Goal: Task Accomplishment & Management: Use online tool/utility

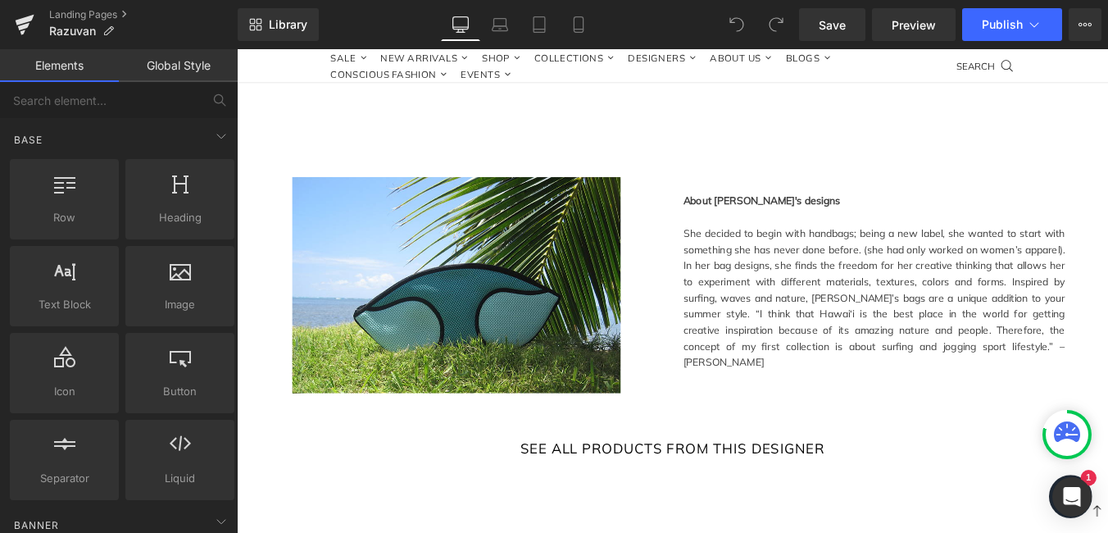
scroll to position [983, 0]
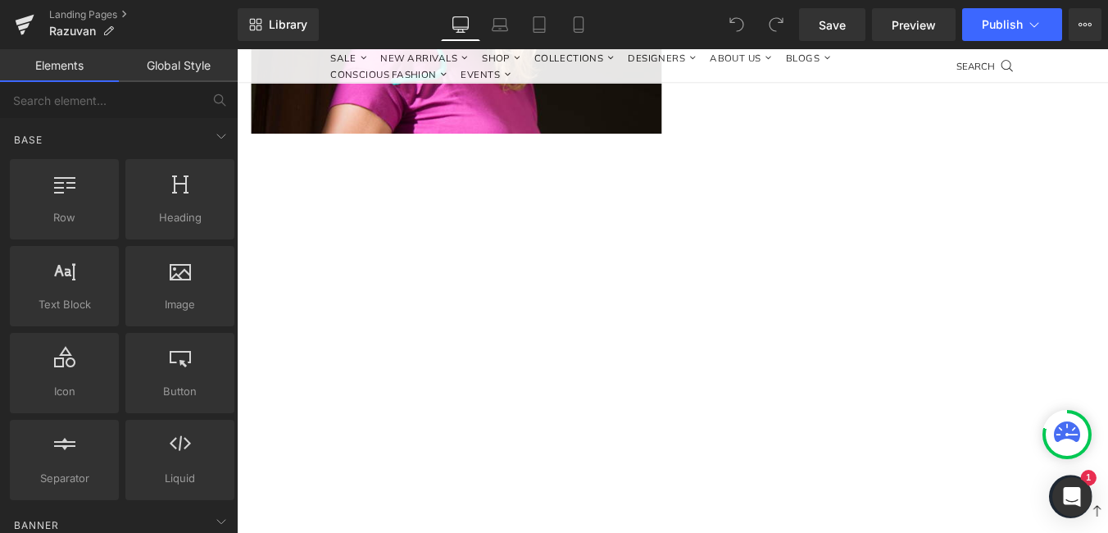
click at [563, 464] on div at bounding box center [732, 374] width 991 height 361
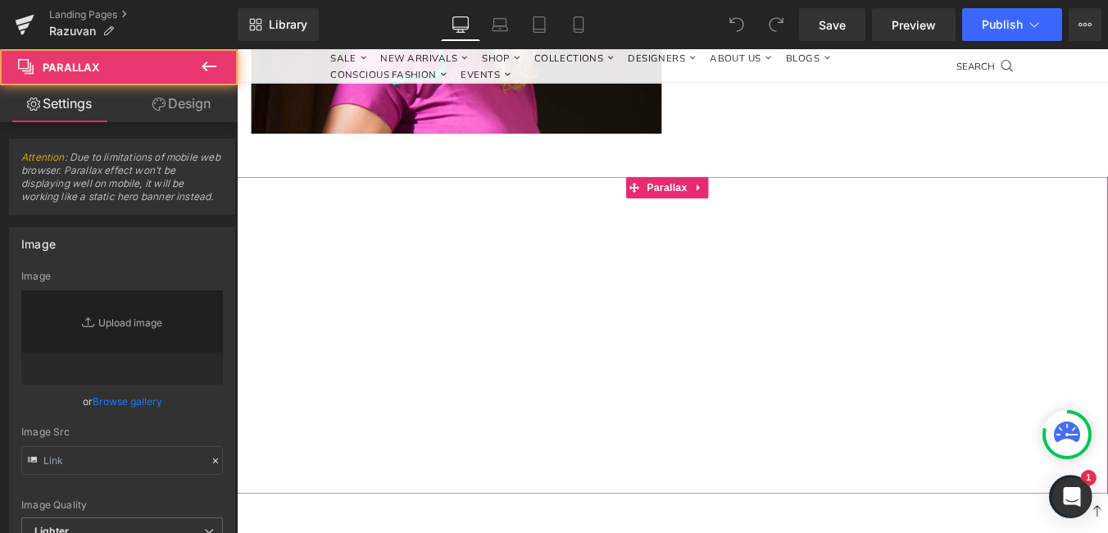
type input "https://ucarecdn.com/75dc86bb-6fee-46c6-9fbc-c937c2285bb9/-/format/auto/-/previ…"
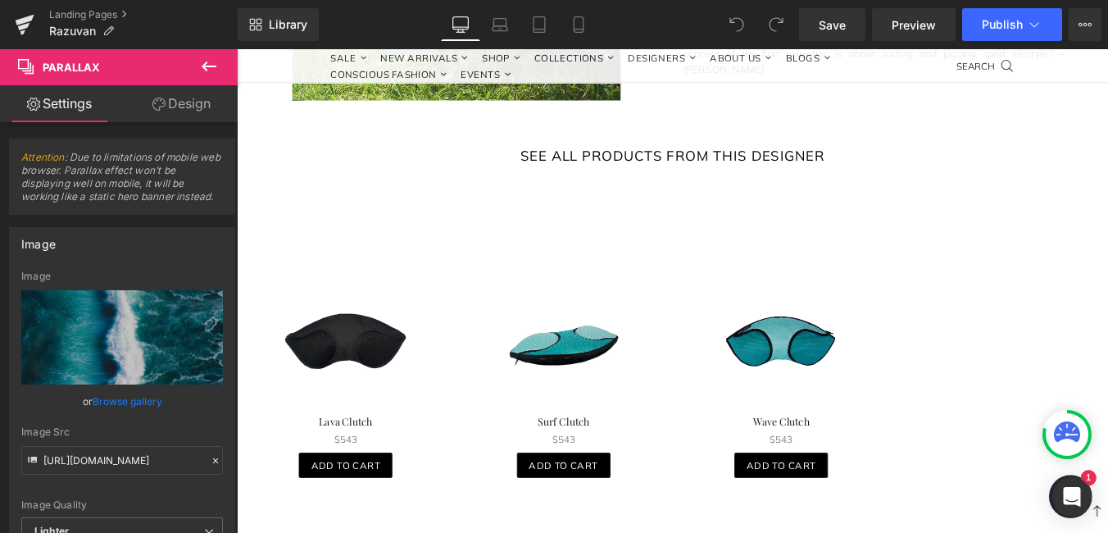
scroll to position [1639, 0]
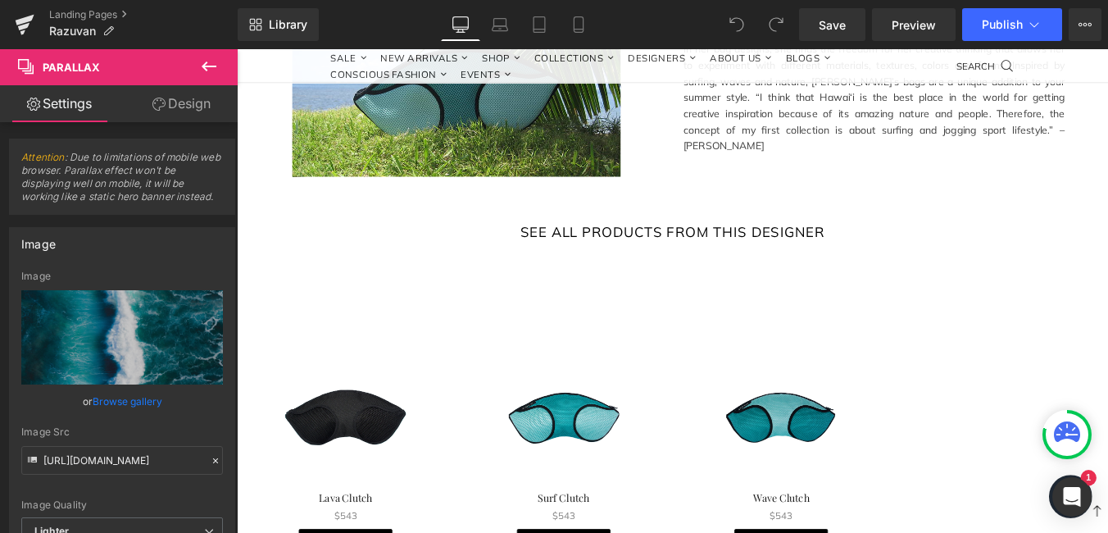
click at [696, 243] on div "SEE ALL PRODUCTS FROM THIS DESIGNER Button" at bounding box center [732, 257] width 991 height 29
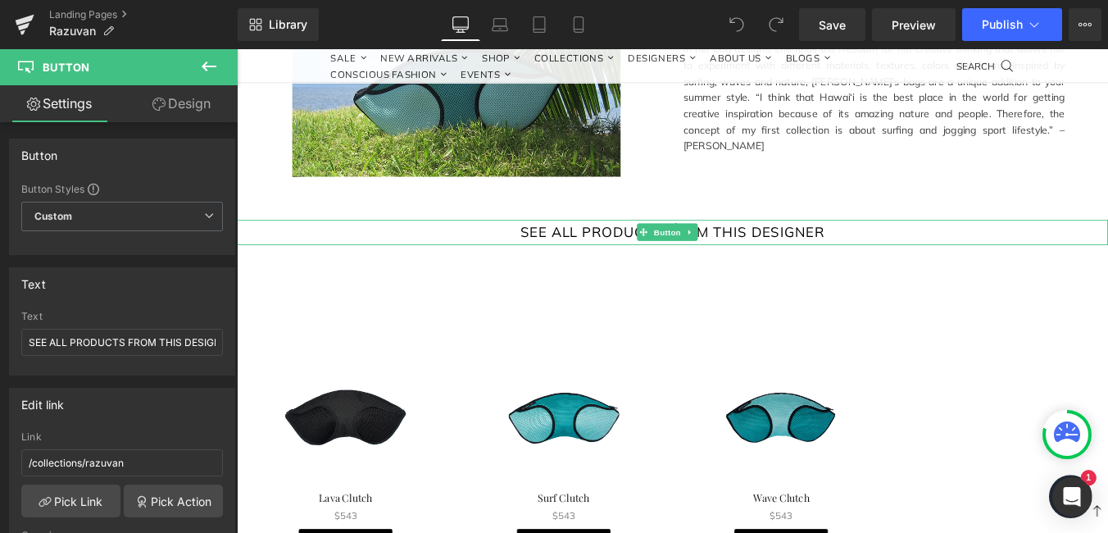
click at [623, 252] on span "SEE ALL PRODUCTS FROM THIS DESIGNER" at bounding box center [733, 257] width 346 height 11
click at [147, 343] on input "SEE ALL PRODUCTS FROM THIS DESIGNER" at bounding box center [122, 342] width 202 height 27
type input "s"
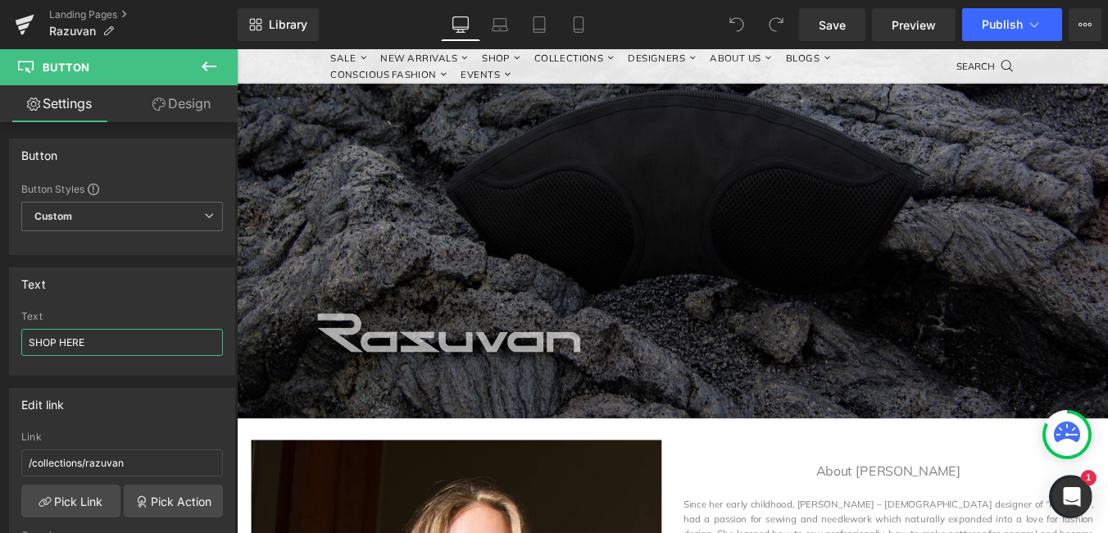
scroll to position [0, 0]
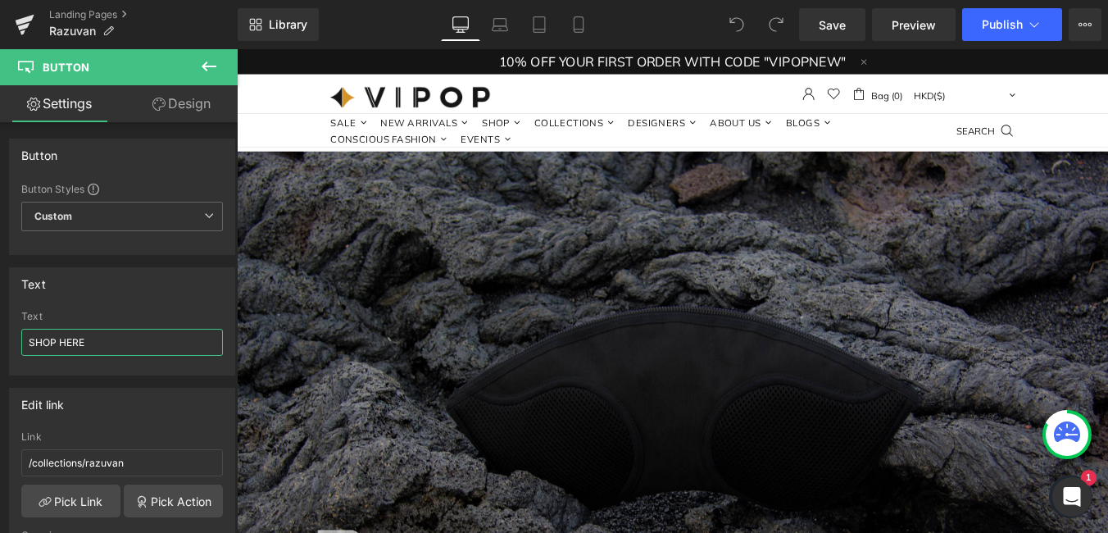
type input "SHOP HERE"
click at [1028, 25] on icon at bounding box center [1034, 24] width 16 height 16
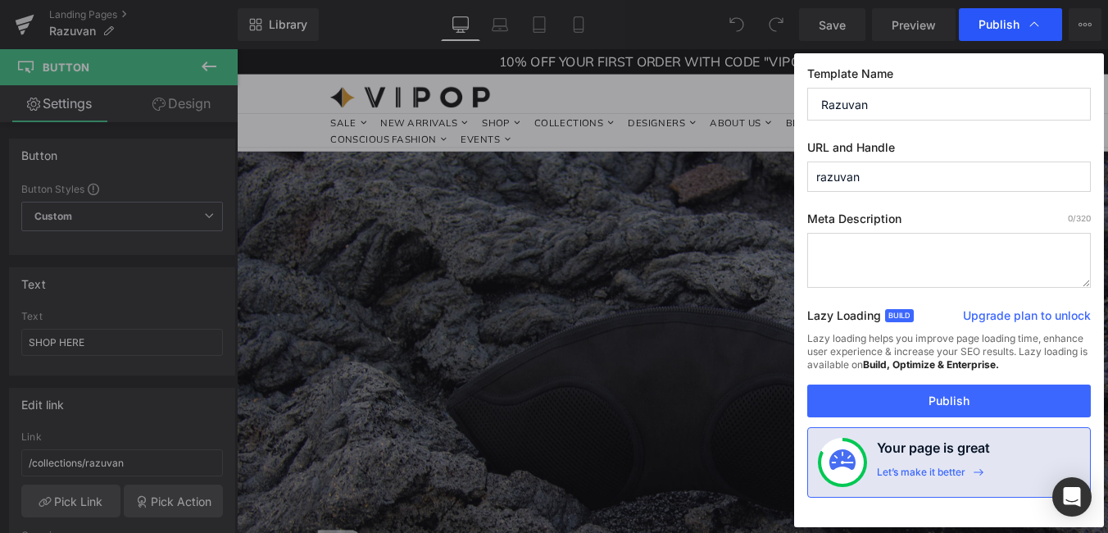
click at [1001, 26] on span "Publish" at bounding box center [998, 24] width 41 height 15
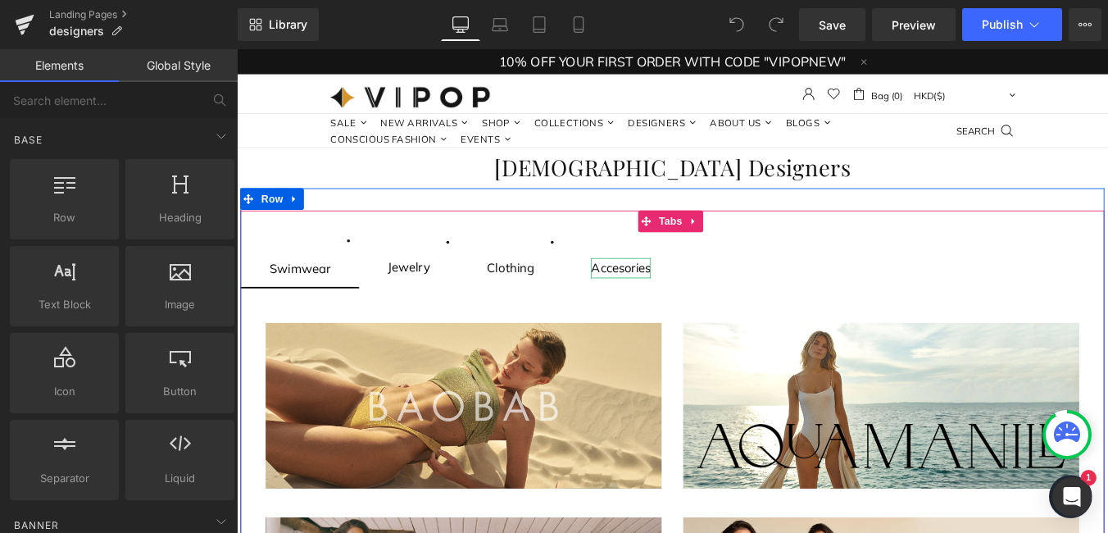
click at [683, 302] on div "Accesories" at bounding box center [674, 298] width 68 height 23
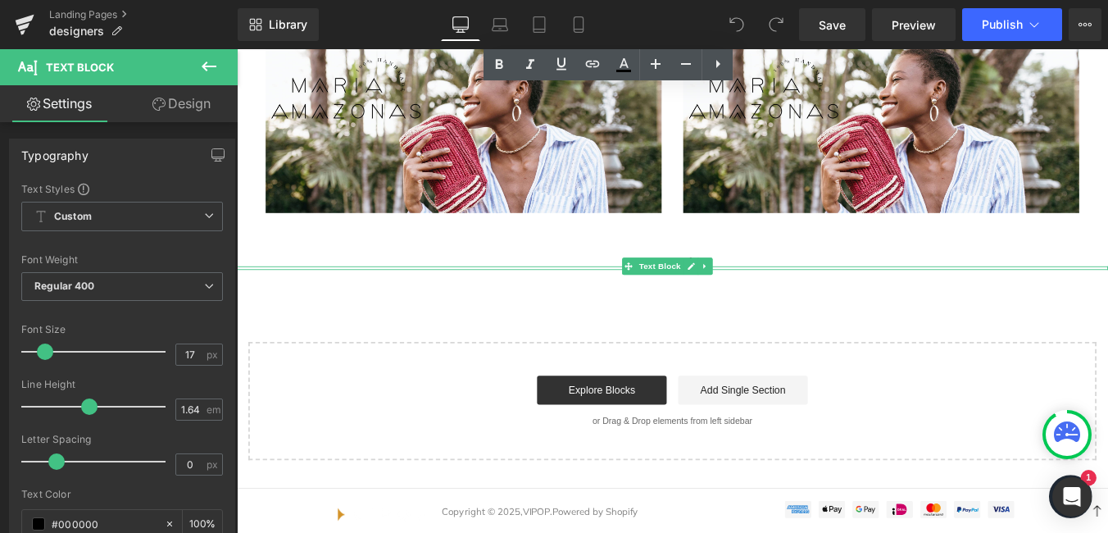
scroll to position [2458, 0]
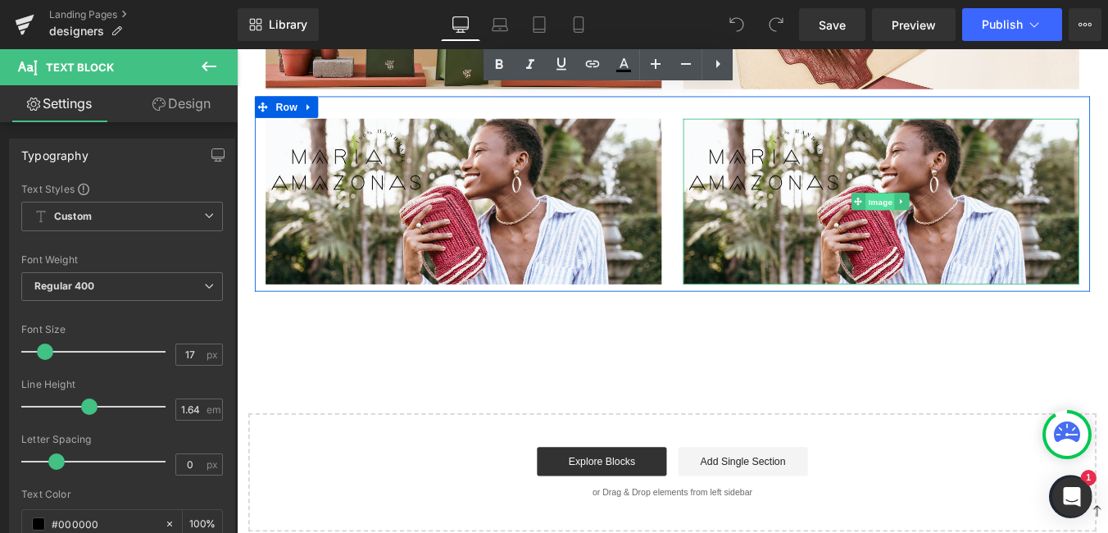
click at [967, 214] on span "Image" at bounding box center [969, 224] width 34 height 20
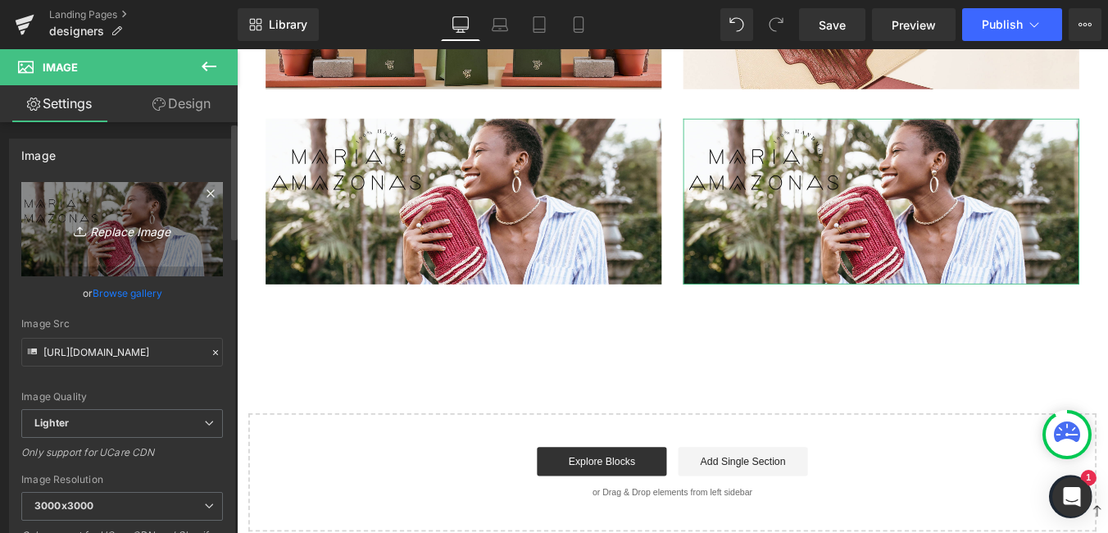
click at [157, 228] on icon "Replace Image" at bounding box center [122, 229] width 131 height 20
type input "C:\fakepath\[PERSON_NAME] 1920x805.jpg"
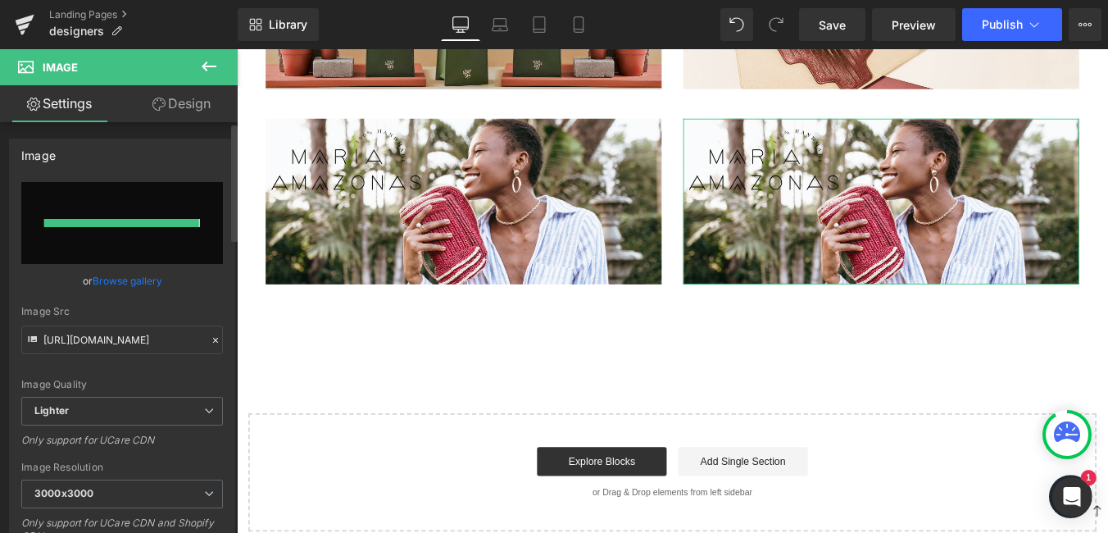
type input "[URL][DOMAIN_NAME]"
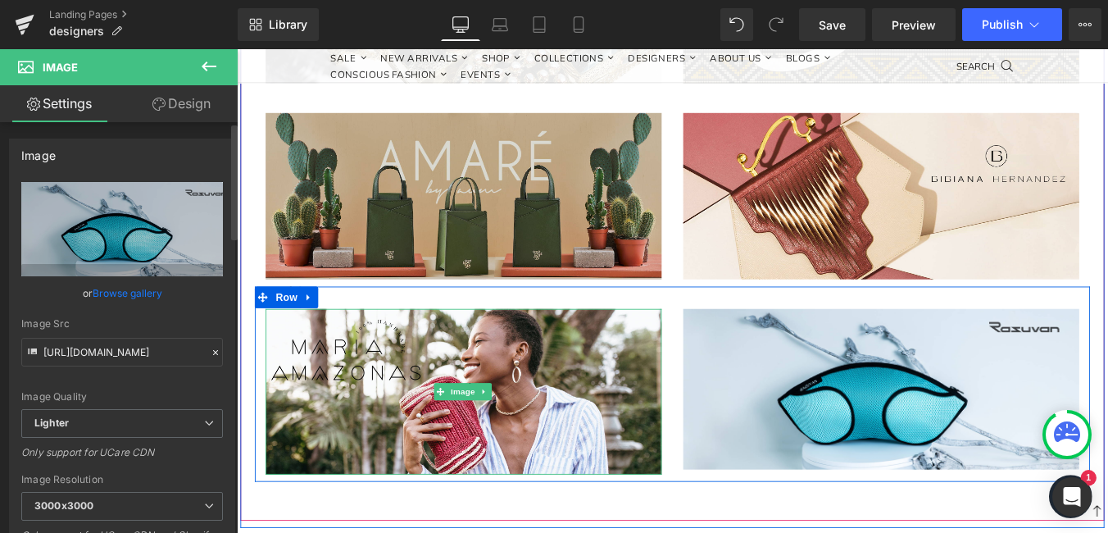
scroll to position [2212, 0]
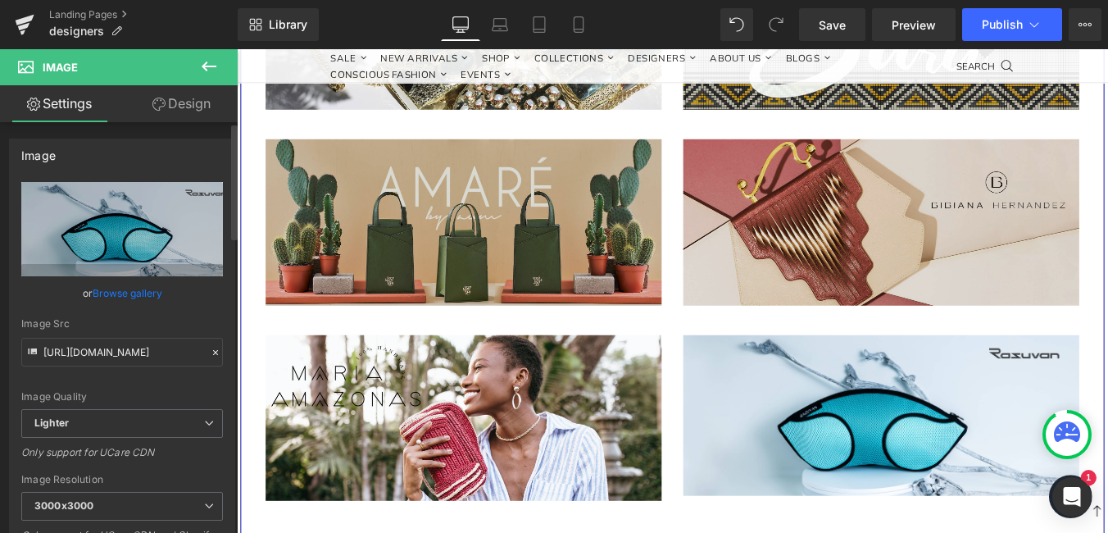
click at [864, 236] on img at bounding box center [970, 246] width 451 height 189
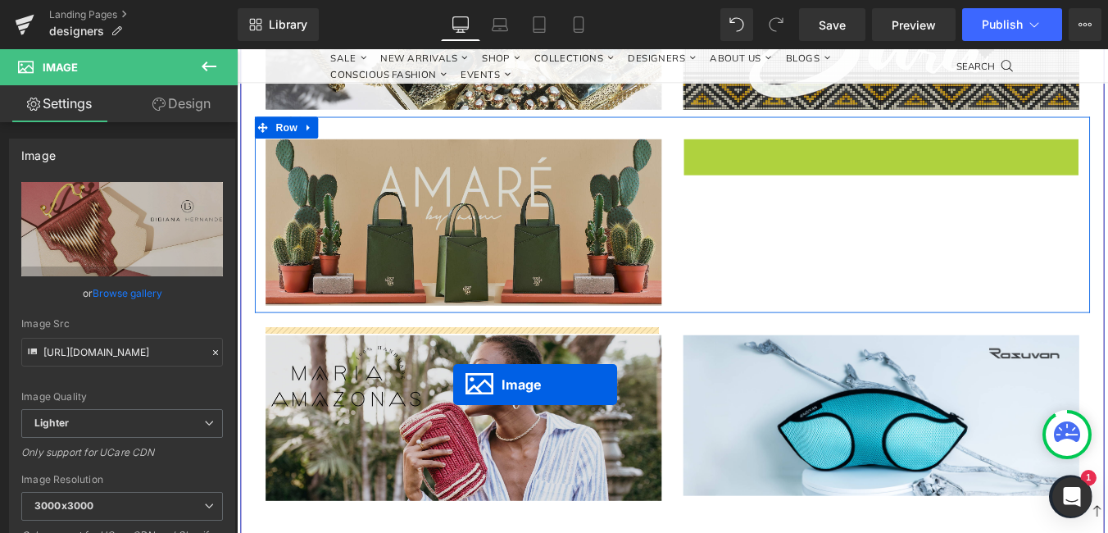
drag, startPoint x: 937, startPoint y: 238, endPoint x: 483, endPoint y: 431, distance: 492.3
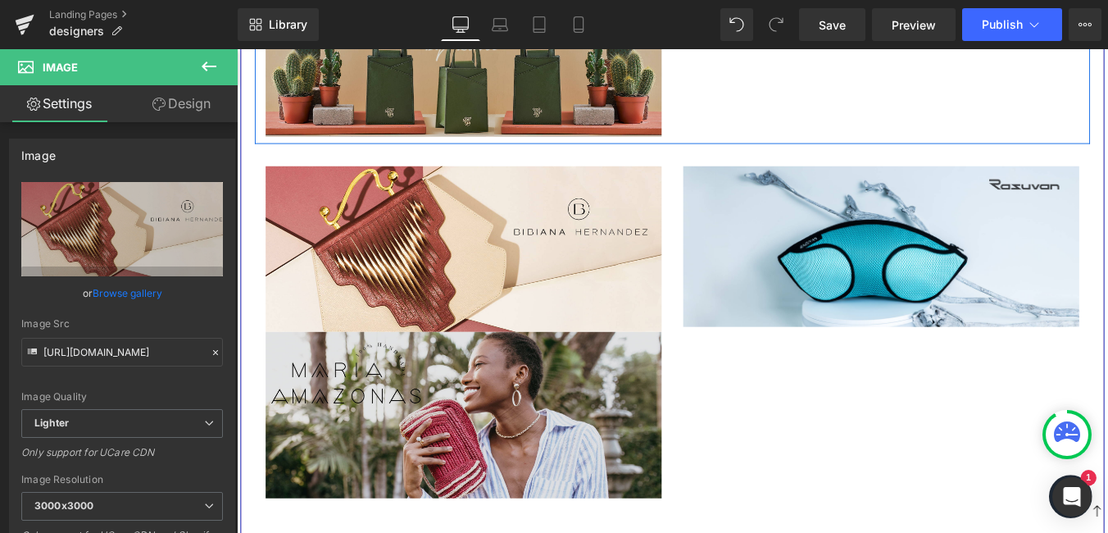
scroll to position [2376, 0]
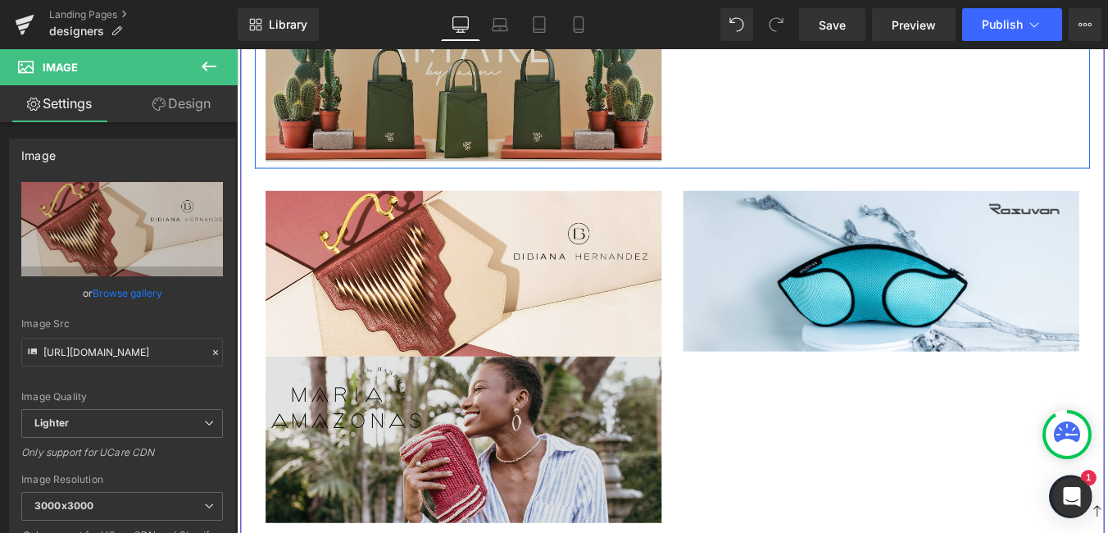
click at [530, 438] on img at bounding box center [495, 493] width 451 height 189
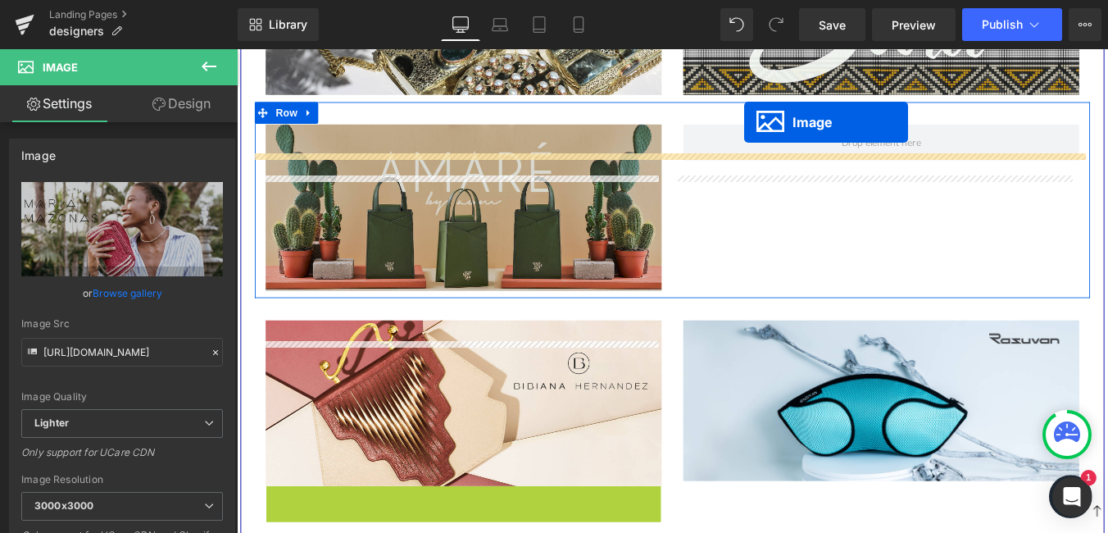
scroll to position [2163, 0]
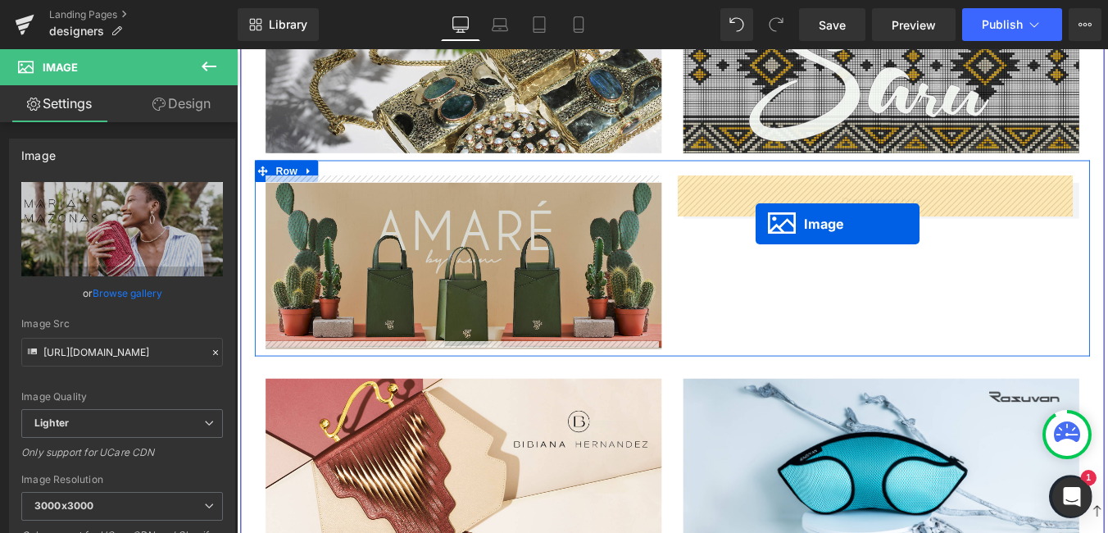
drag, startPoint x: 460, startPoint y: 479, endPoint x: 828, endPoint y: 247, distance: 434.5
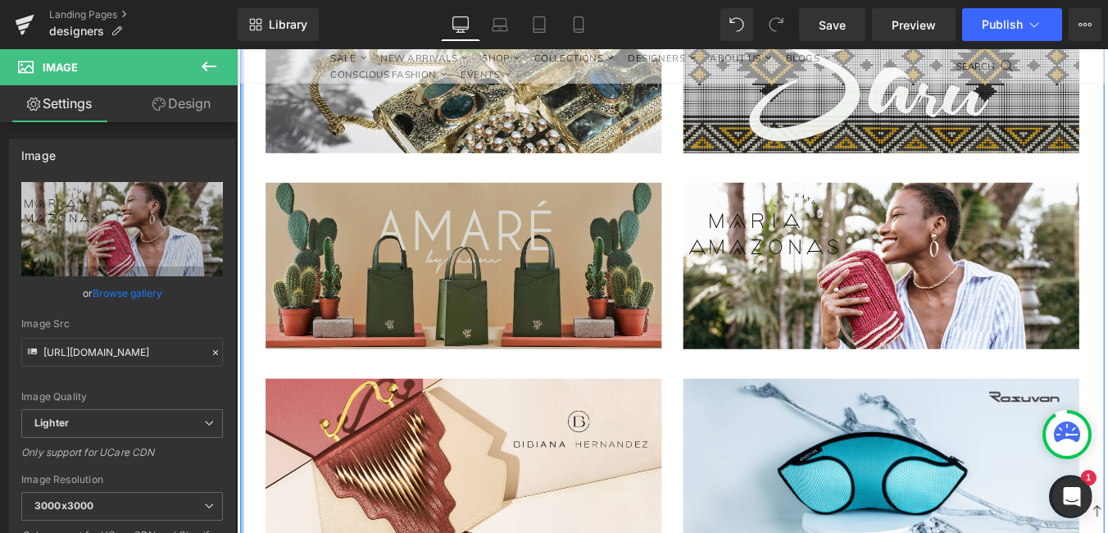
scroll to position [2327, 0]
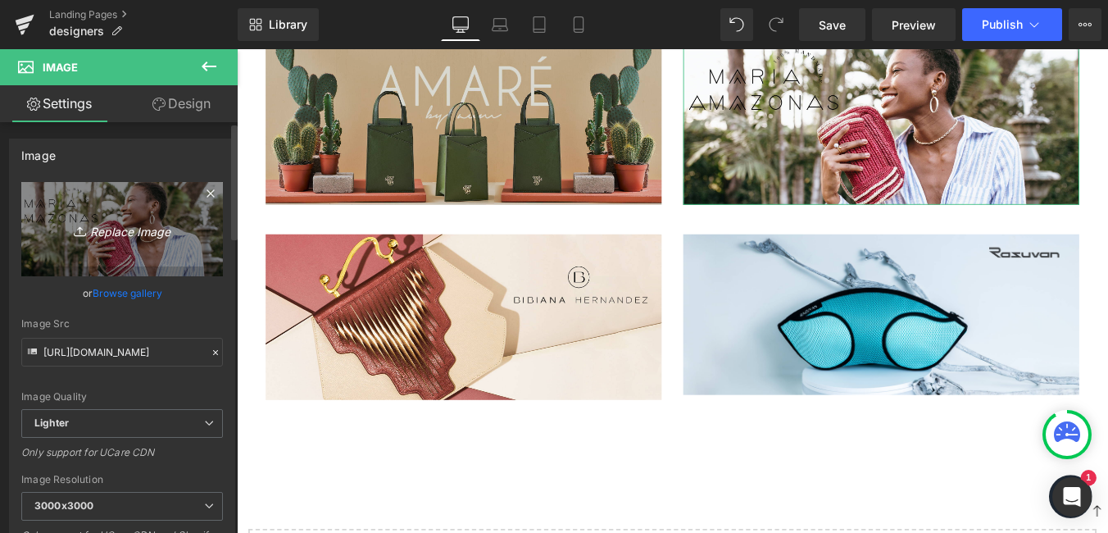
click at [123, 221] on icon "Replace Image" at bounding box center [122, 229] width 131 height 20
type input "C:\fakepath\Diseño sin título (29).png"
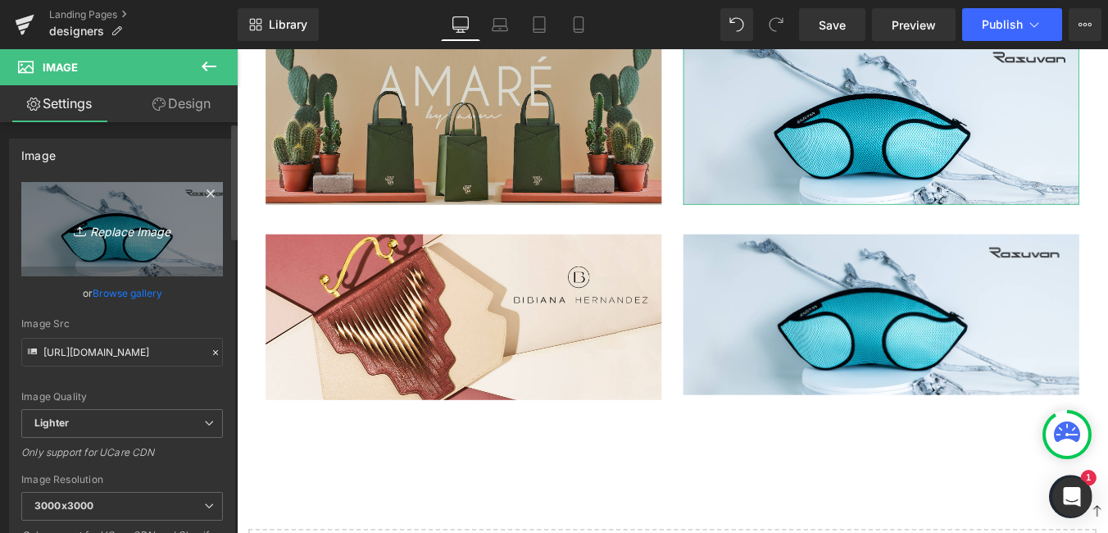
type input "[URL][DOMAIN_NAME]"
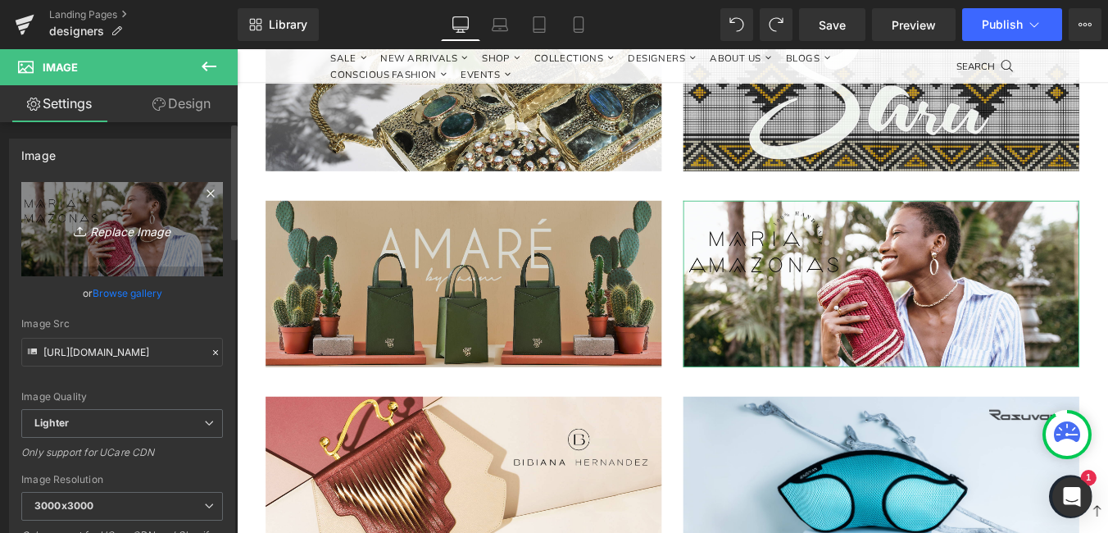
scroll to position [2225, 0]
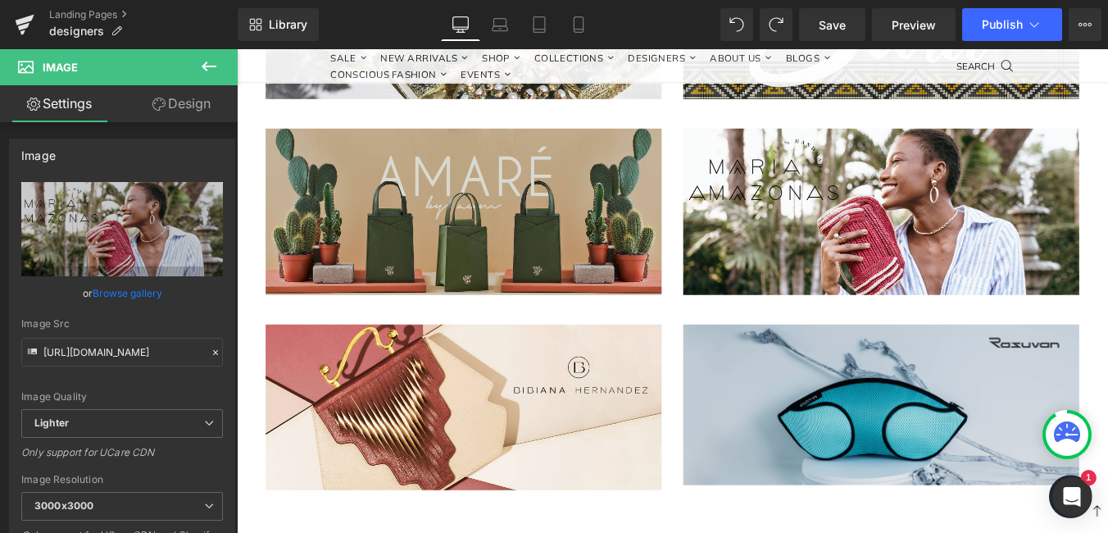
click at [864, 409] on img at bounding box center [970, 453] width 451 height 183
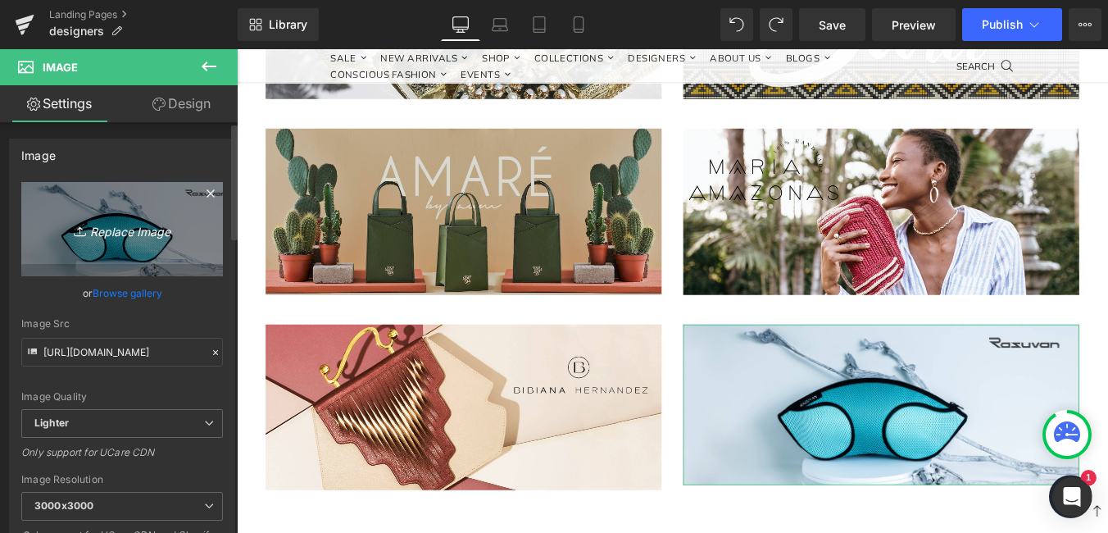
click at [138, 233] on icon "Replace Image" at bounding box center [122, 229] width 131 height 20
type input "C:\fakepath\Diseño sin título (29).png"
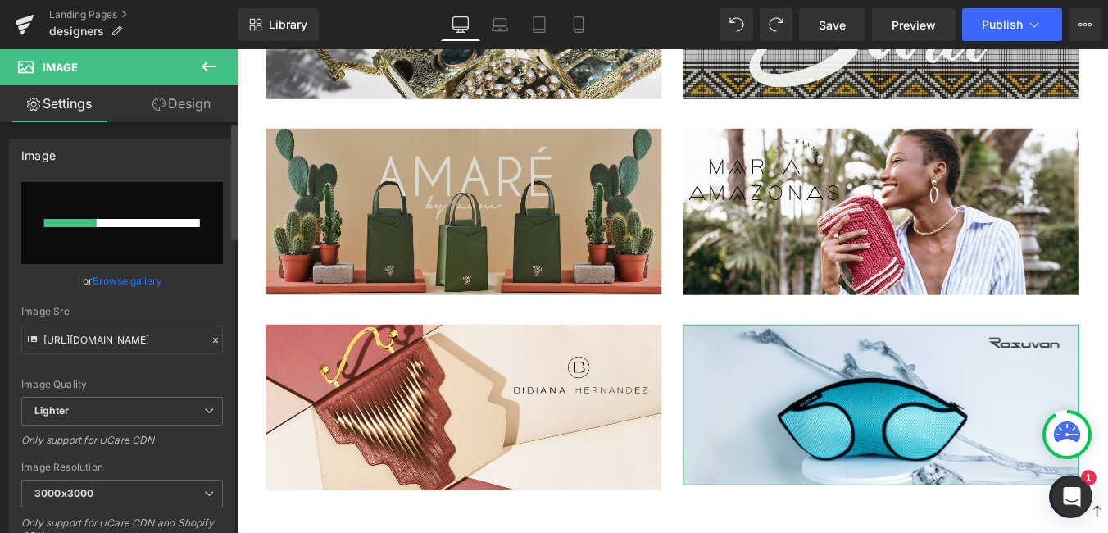
scroll to position [2389, 0]
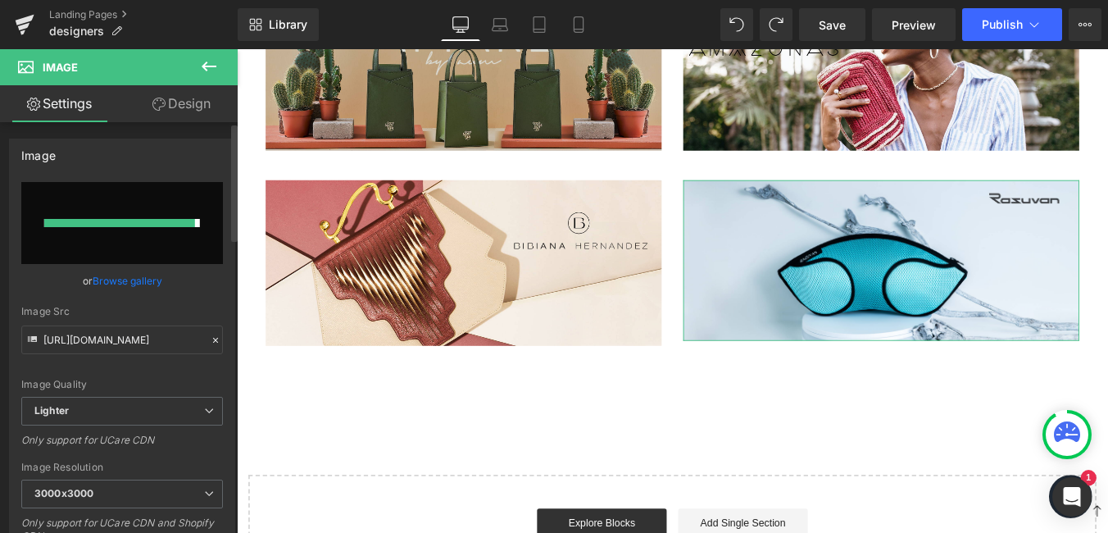
type input "[URL][DOMAIN_NAME]"
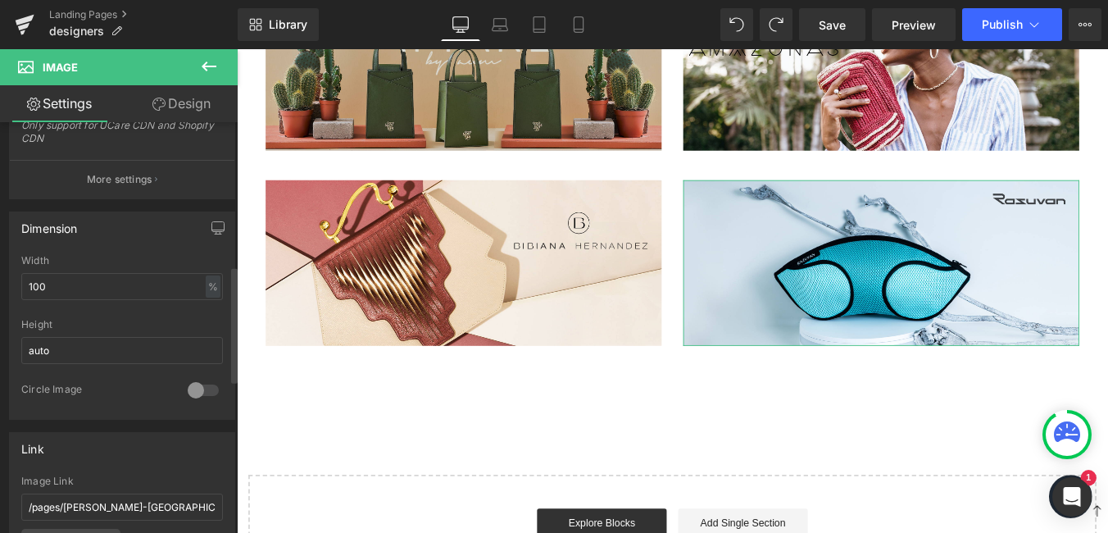
scroll to position [656, 0]
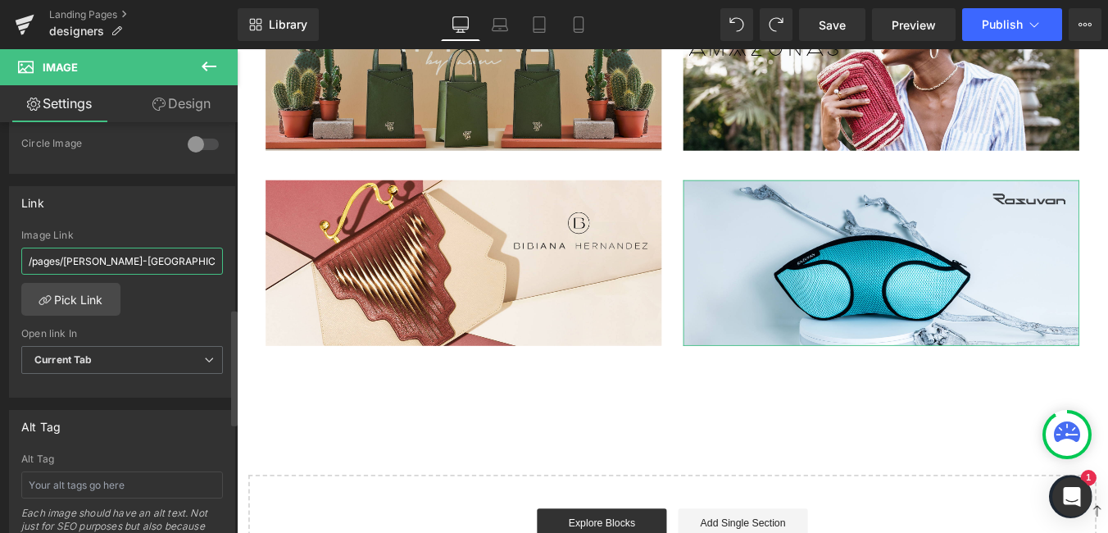
click at [147, 267] on input "/pages/[PERSON_NAME]-[GEOGRAPHIC_DATA]" at bounding box center [122, 260] width 202 height 27
click at [89, 312] on link "Pick Link" at bounding box center [70, 299] width 99 height 33
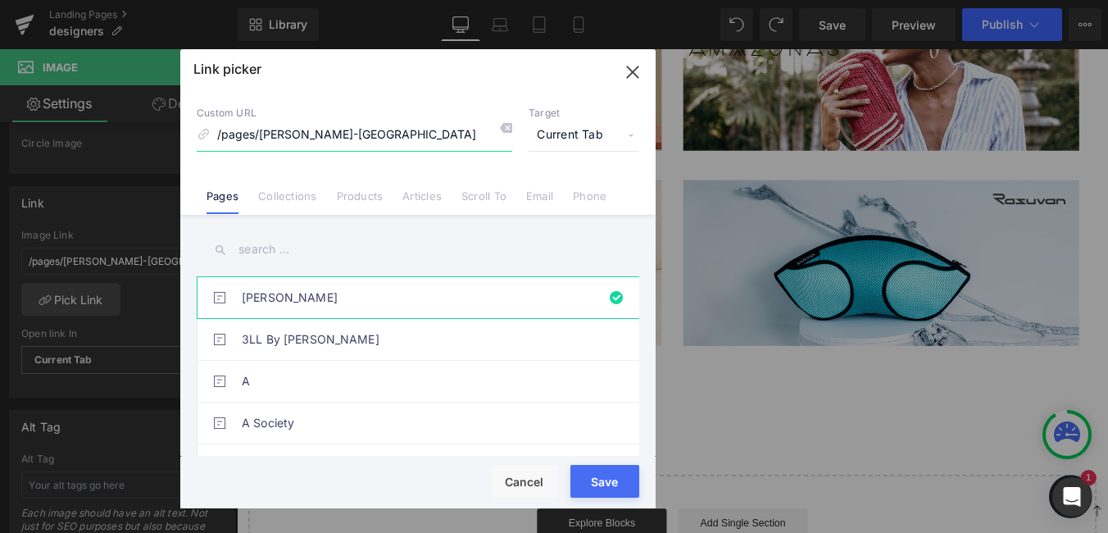
drag, startPoint x: 392, startPoint y: 125, endPoint x: 162, endPoint y: 125, distance: 230.3
click at [162, 125] on div "Link picker Back to Library Insert Custom URL /pages/[PERSON_NAME]-amazonas Tar…" at bounding box center [554, 266] width 1108 height 533
click at [327, 120] on input "RAZUVAN" at bounding box center [354, 135] width 315 height 31
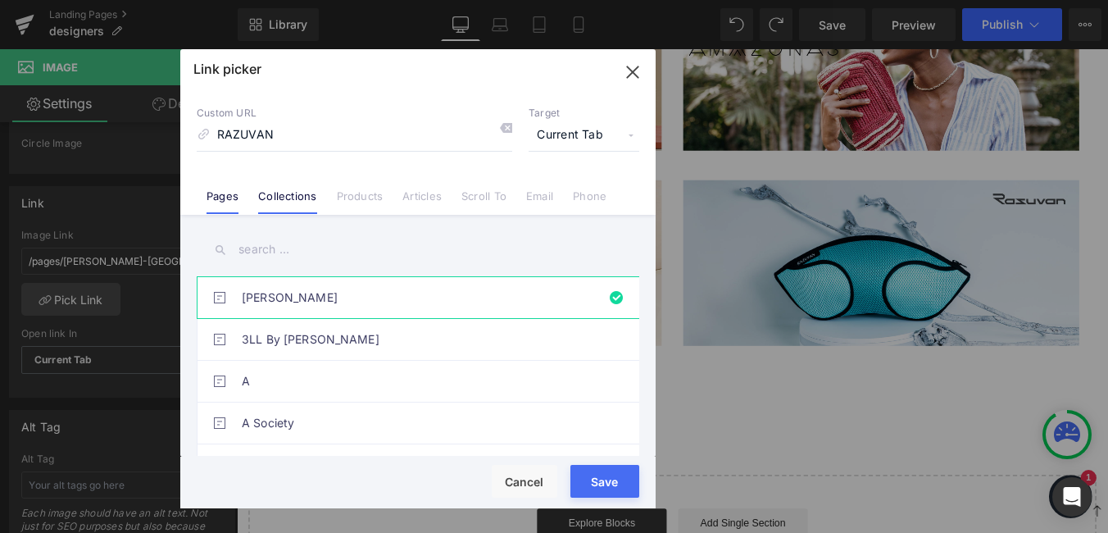
click at [265, 200] on link "Collections" at bounding box center [287, 201] width 58 height 25
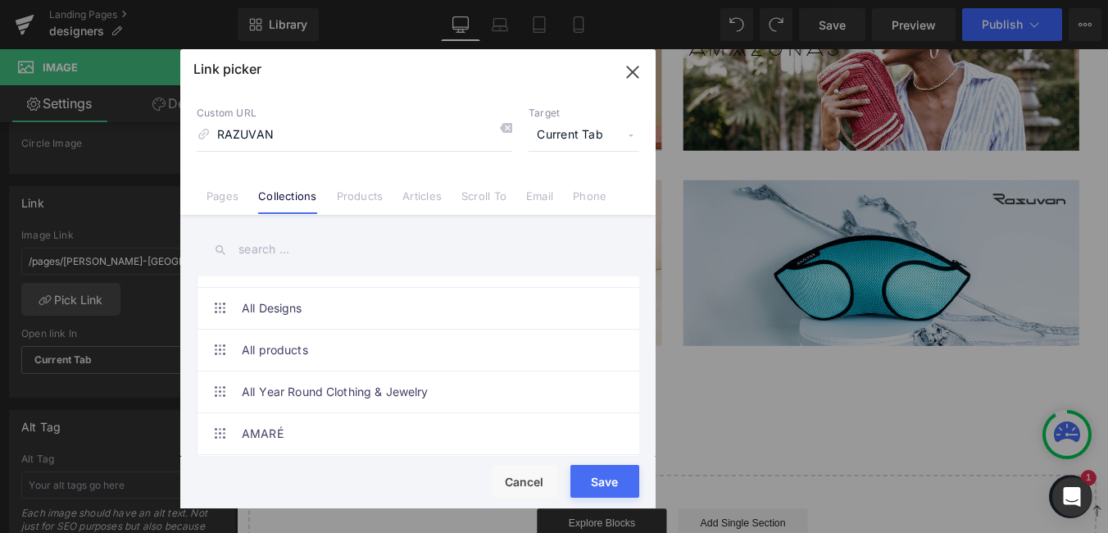
scroll to position [1475, 0]
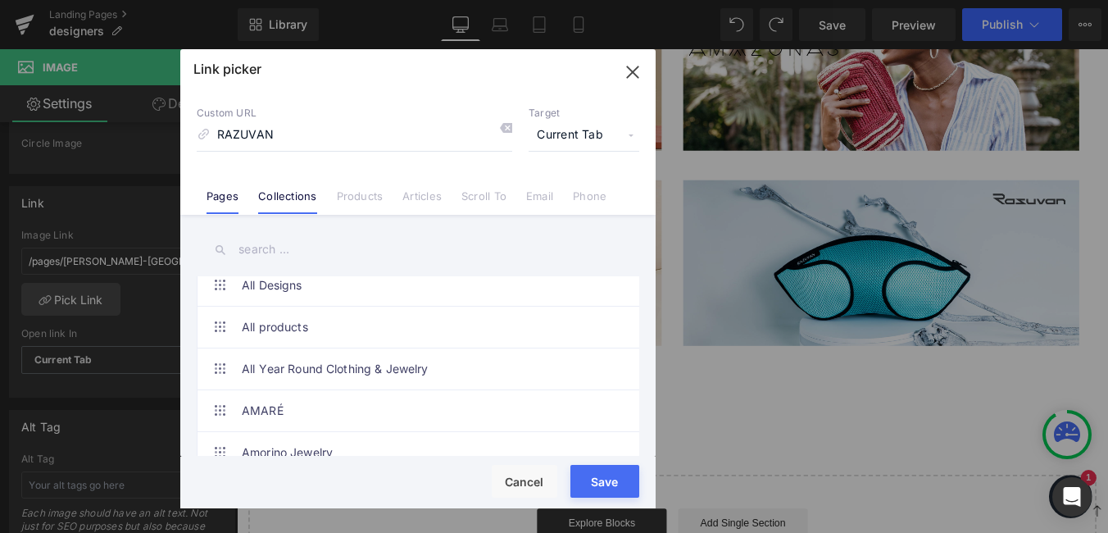
click at [238, 188] on li "Pages" at bounding box center [223, 189] width 52 height 29
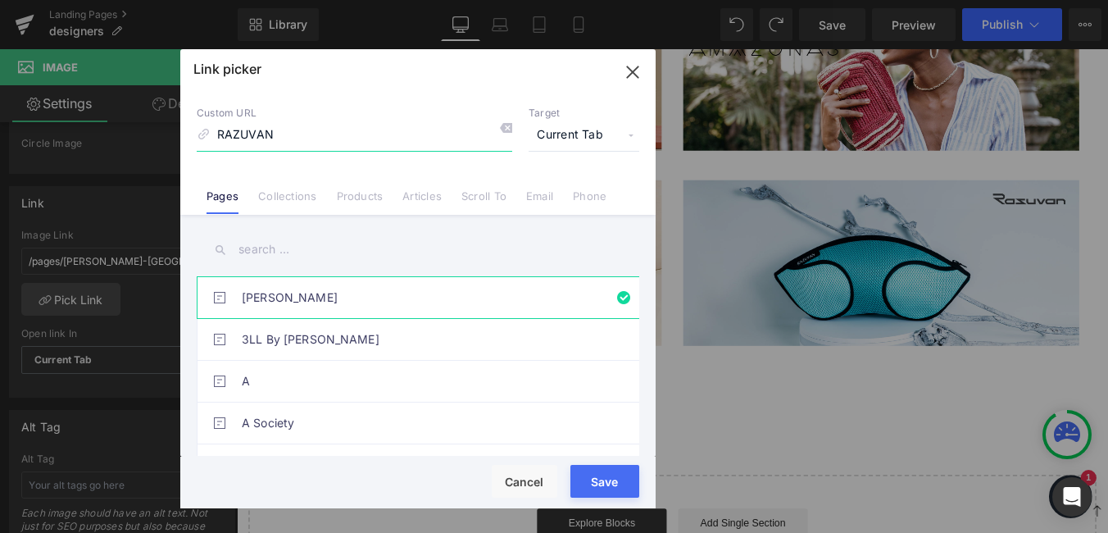
click at [311, 137] on input "RAZUVAN" at bounding box center [354, 135] width 315 height 31
type input "R"
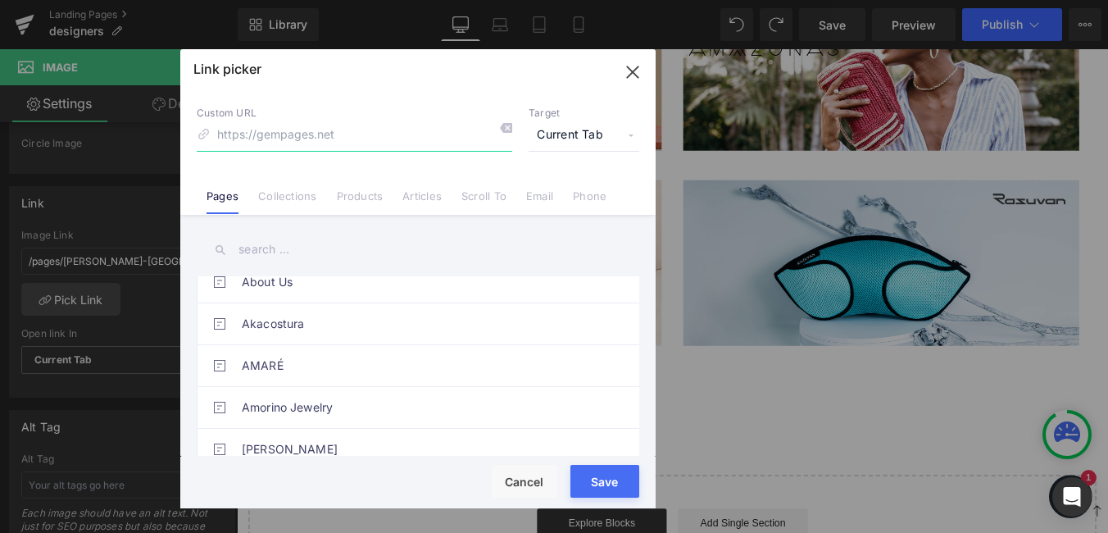
scroll to position [164, 0]
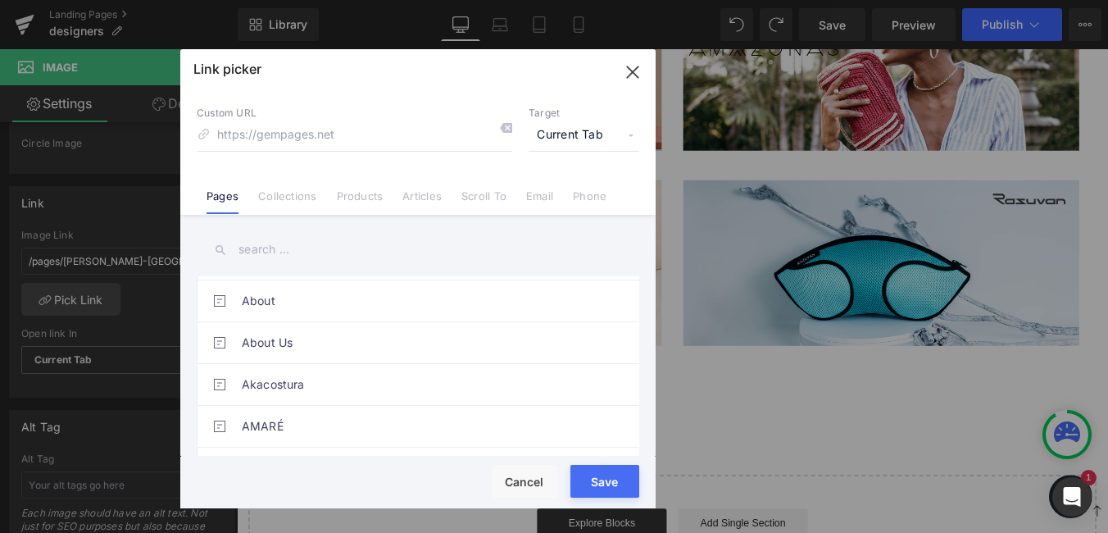
click at [288, 246] on input "text" at bounding box center [418, 249] width 442 height 37
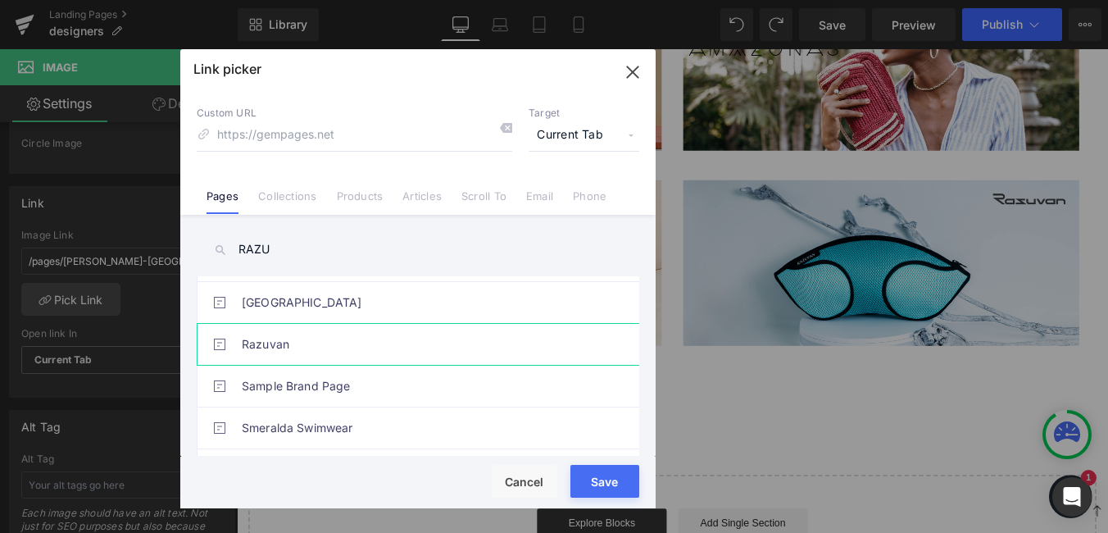
type input "RAZU"
click at [293, 334] on link "Razuvan" at bounding box center [422, 344] width 361 height 41
type input "/pages/razuvan"
click at [599, 482] on button "Save" at bounding box center [604, 481] width 69 height 33
type input "/pages/razuvan"
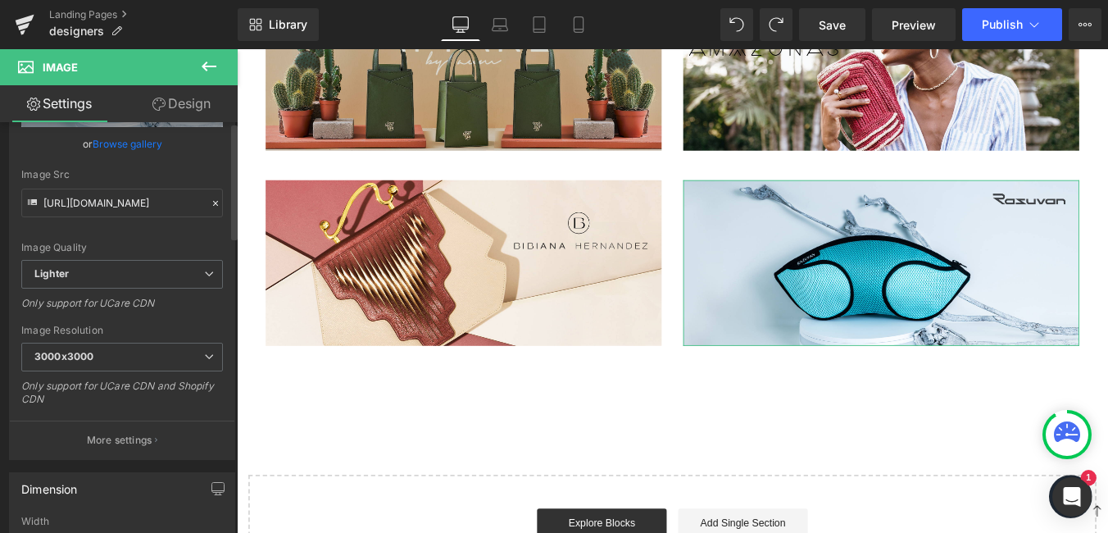
scroll to position [0, 0]
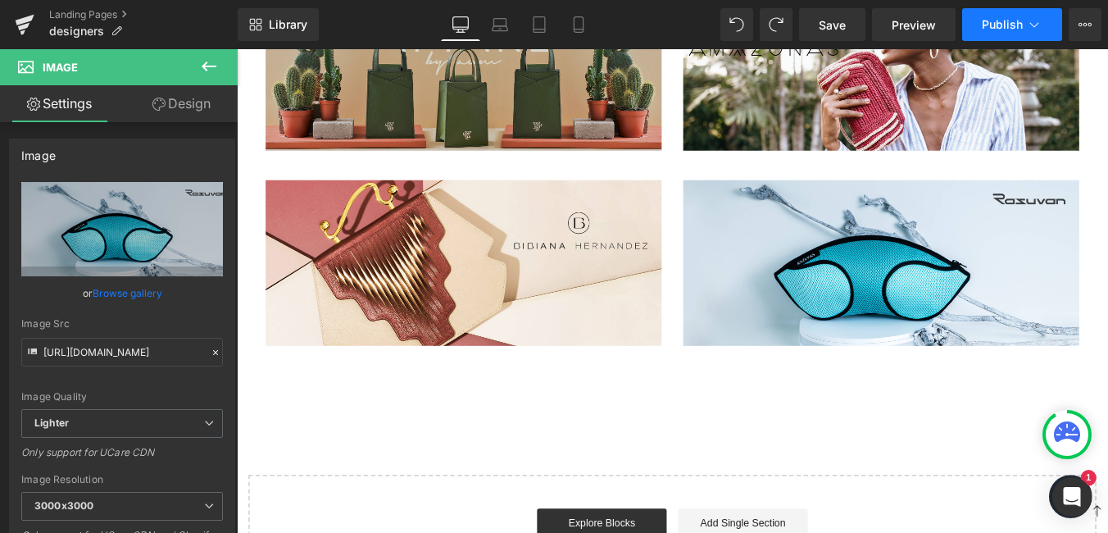
click at [987, 20] on span "Publish" at bounding box center [1002, 24] width 41 height 13
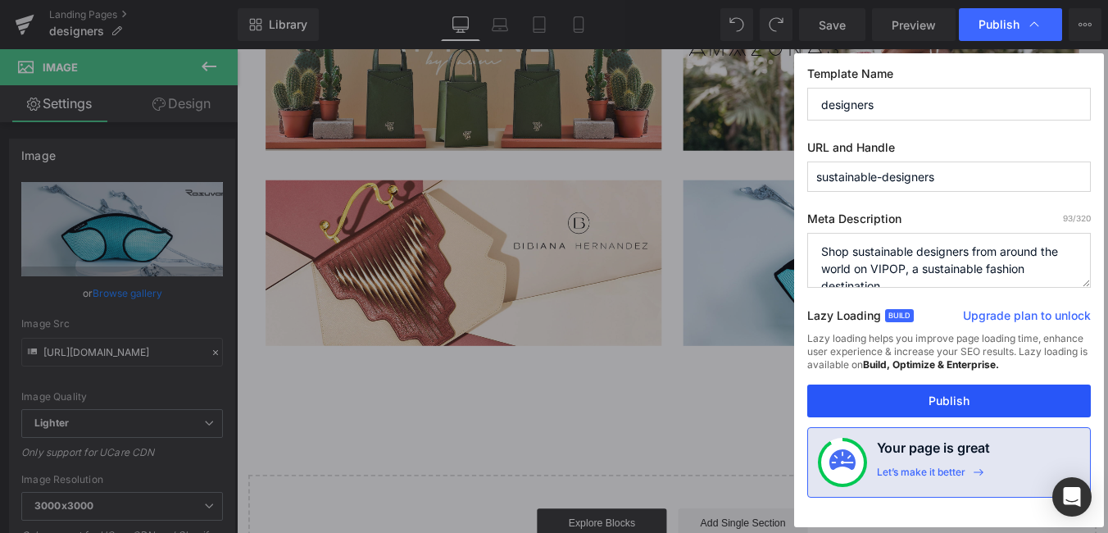
drag, startPoint x: 954, startPoint y: 390, endPoint x: 812, endPoint y: 385, distance: 141.8
click at [954, 390] on button "Publish" at bounding box center [949, 400] width 284 height 33
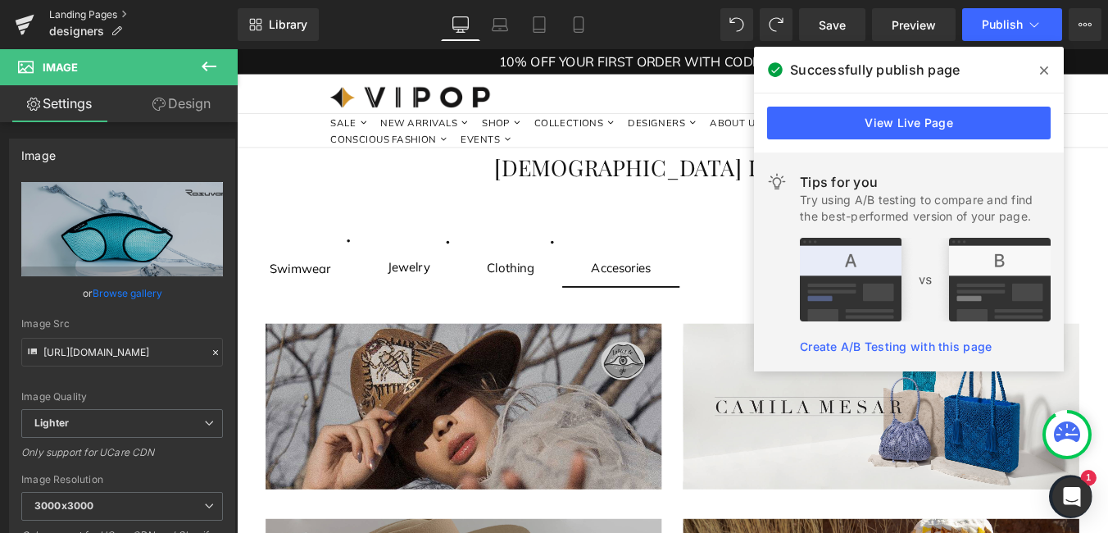
click at [78, 20] on link "Landing Pages" at bounding box center [143, 14] width 188 height 13
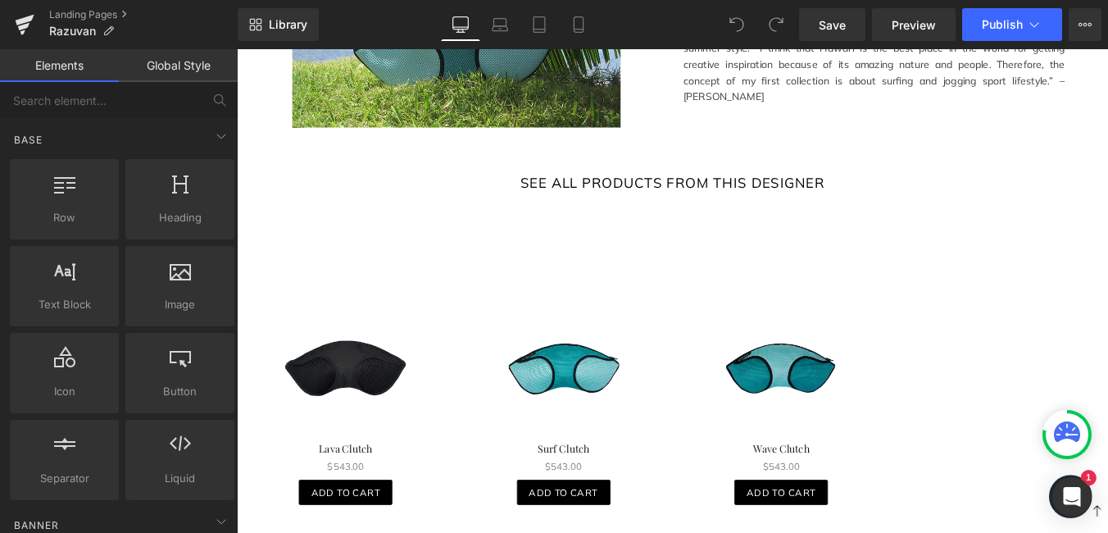
scroll to position [1721, 0]
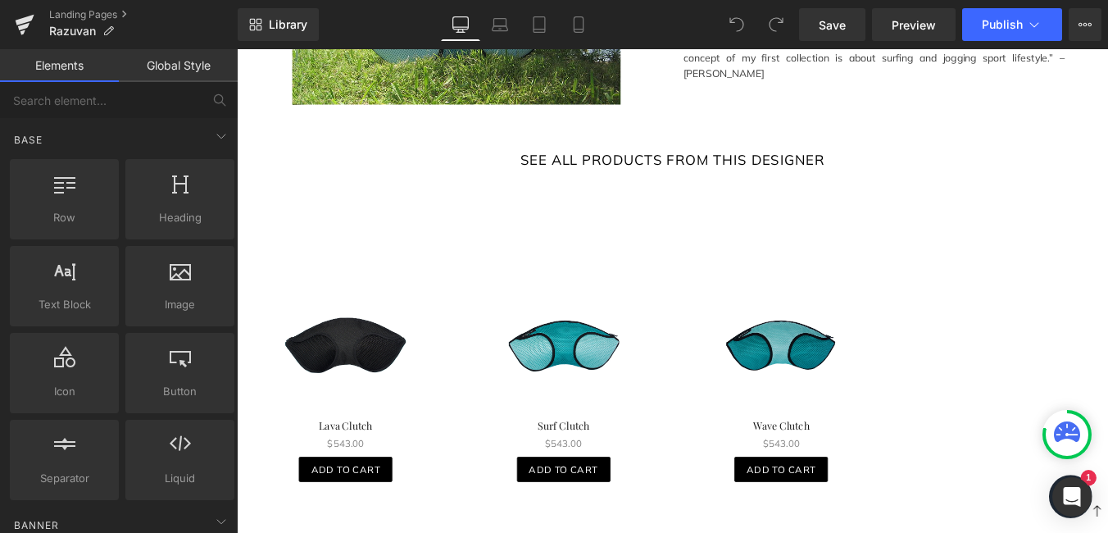
click at [751, 168] on div "SEE ALL PRODUCTS FROM THIS DESIGNER Button" at bounding box center [732, 175] width 991 height 29
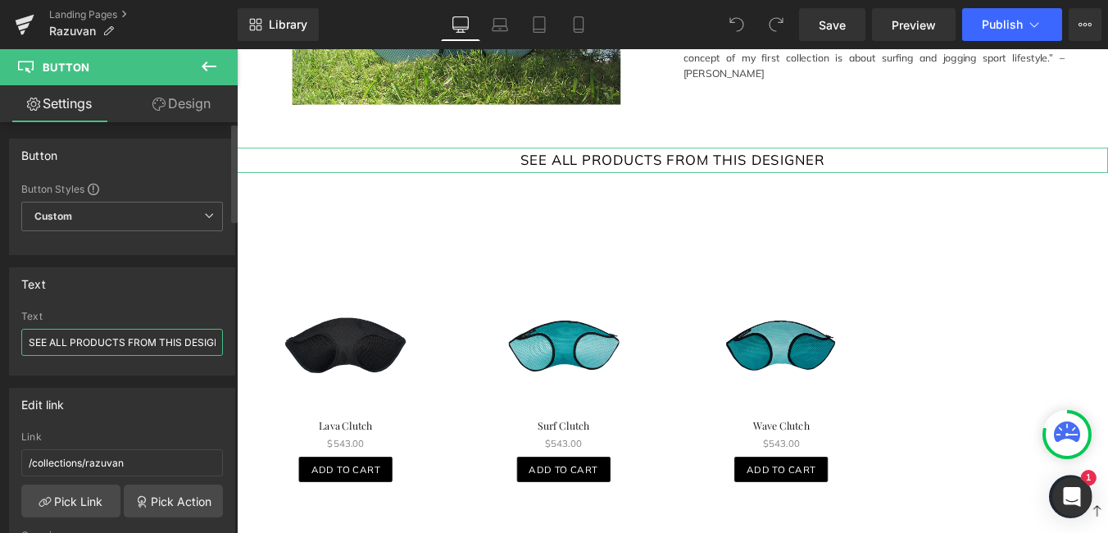
click at [159, 330] on input "SEE ALL PRODUCTS FROM THIS DESIGNER" at bounding box center [122, 342] width 202 height 27
type input "SHOP HERE"
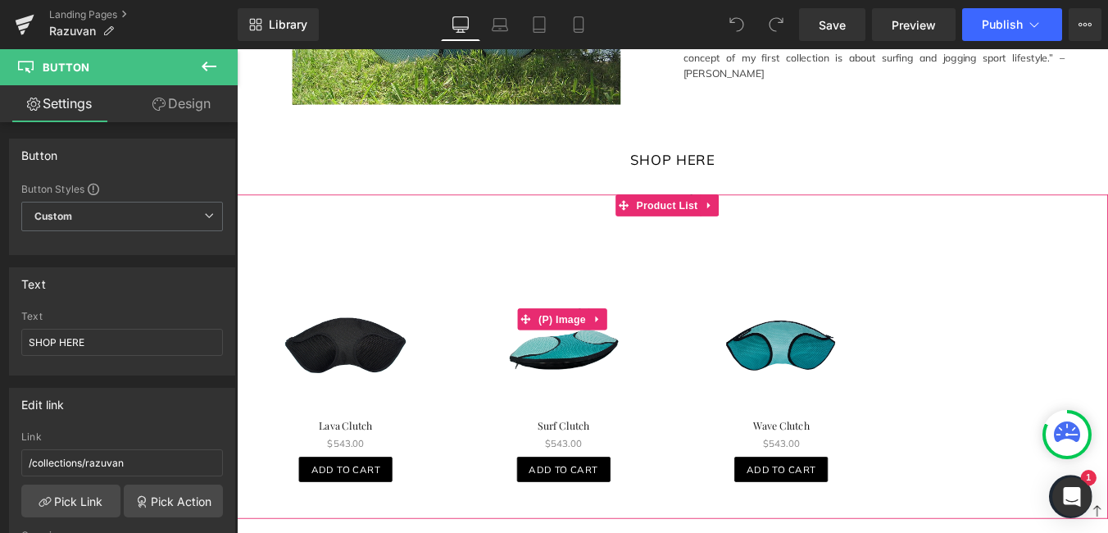
click at [702, 261] on link at bounding box center [609, 356] width 230 height 216
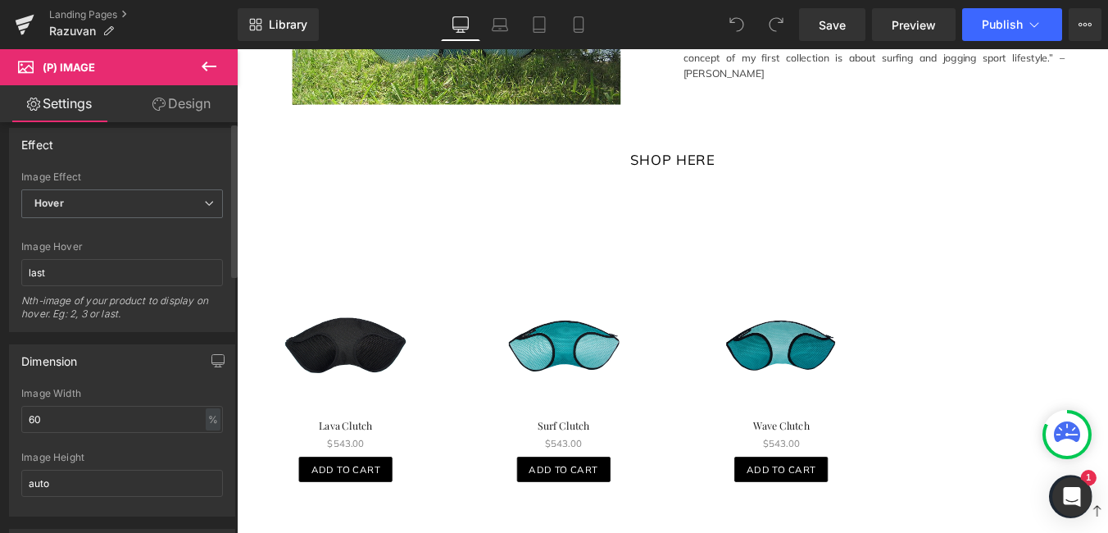
scroll to position [0, 0]
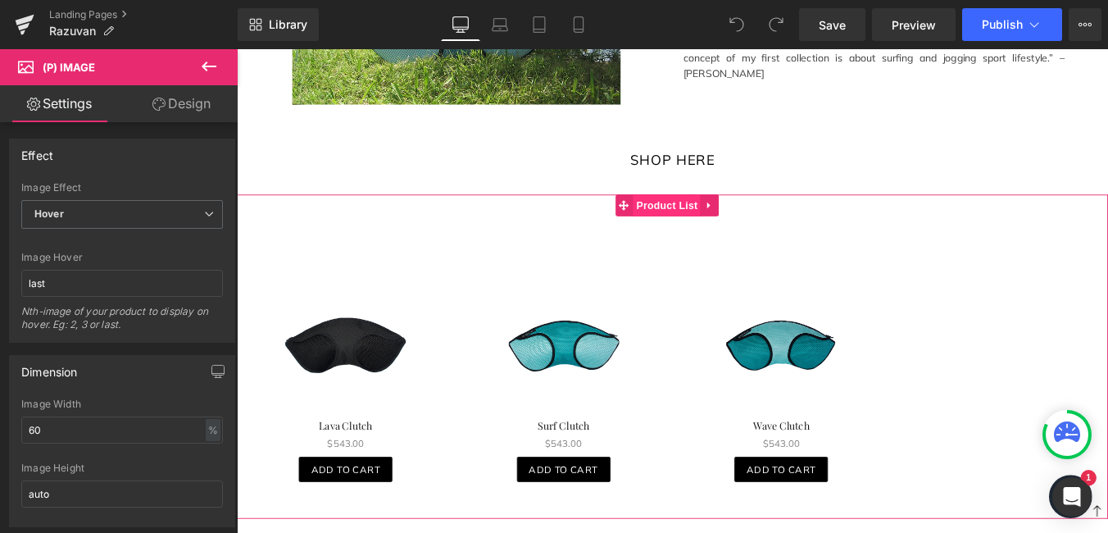
click at [714, 216] on span "Product List" at bounding box center [726, 227] width 78 height 25
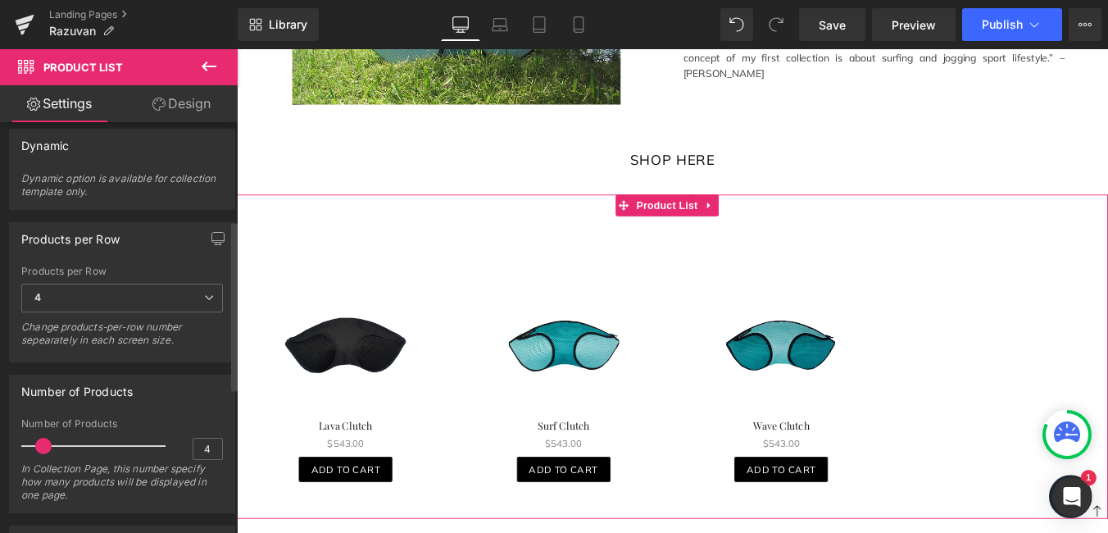
scroll to position [410, 0]
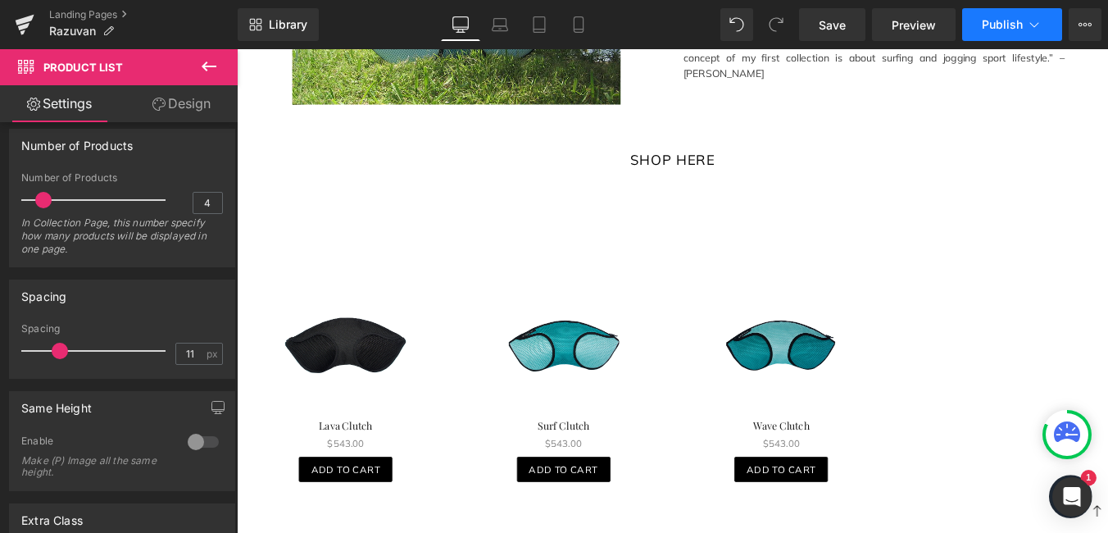
click at [999, 20] on span "Publish" at bounding box center [1002, 24] width 41 height 13
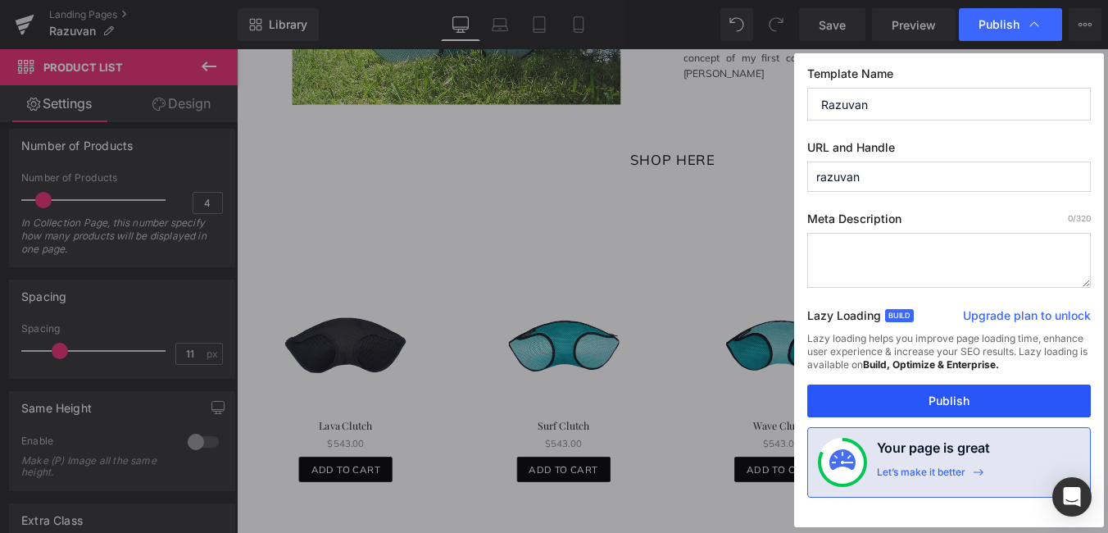
click at [923, 402] on button "Publish" at bounding box center [949, 400] width 284 height 33
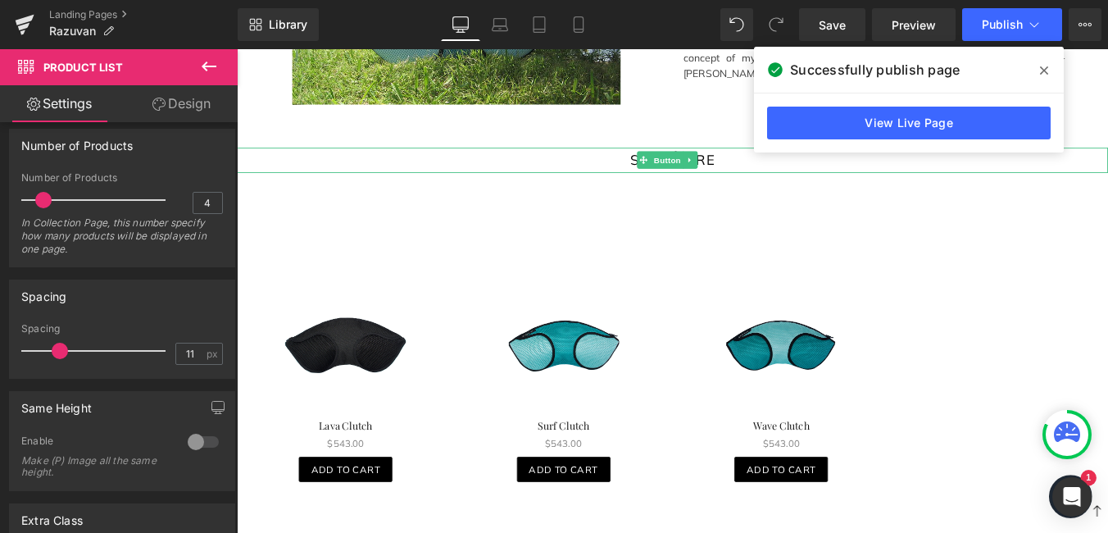
click at [653, 161] on div "SHOP HERE" at bounding box center [732, 175] width 991 height 29
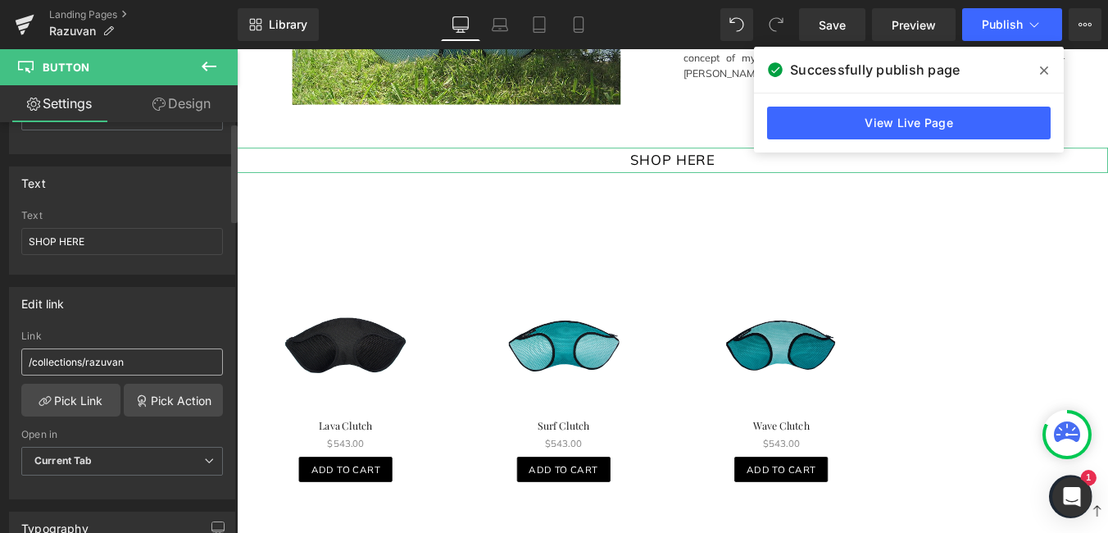
scroll to position [246, 0]
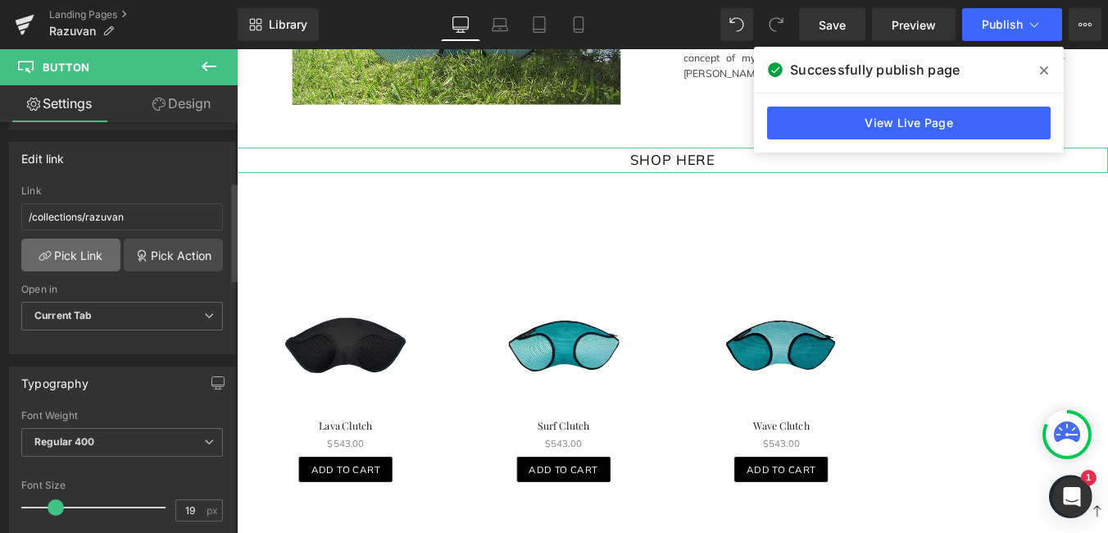
click at [82, 254] on link "Pick Link" at bounding box center [70, 254] width 99 height 33
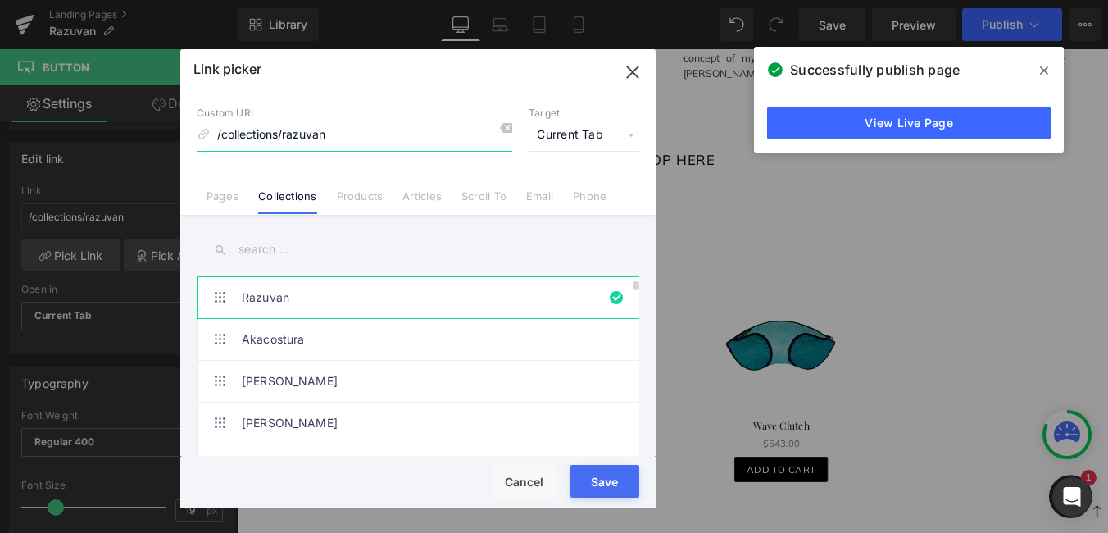
scroll to position [246, 0]
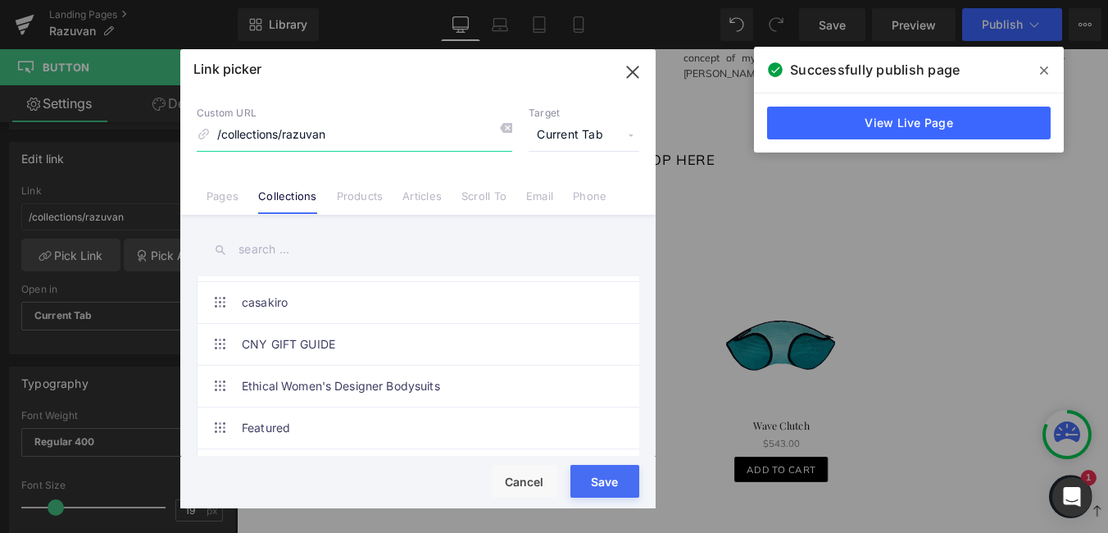
drag, startPoint x: 338, startPoint y: 138, endPoint x: 116, endPoint y: 123, distance: 222.5
click at [116, 123] on div "Link picker Back to Library Insert Custom URL /collections/razuvan Target Curre…" at bounding box center [554, 266] width 1108 height 533
type input "RAZUVAN"
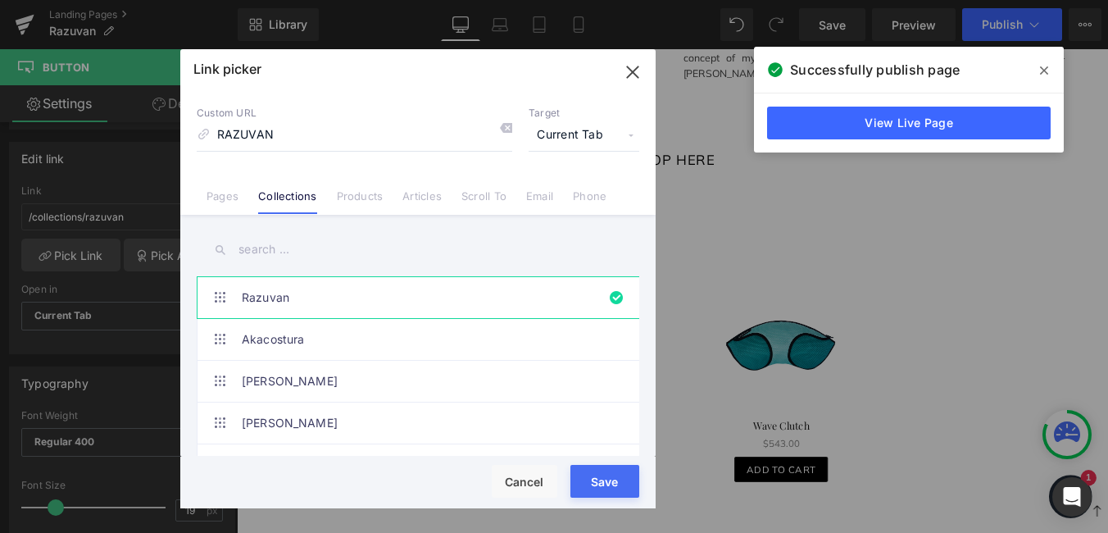
click at [261, 238] on input "text" at bounding box center [418, 249] width 442 height 37
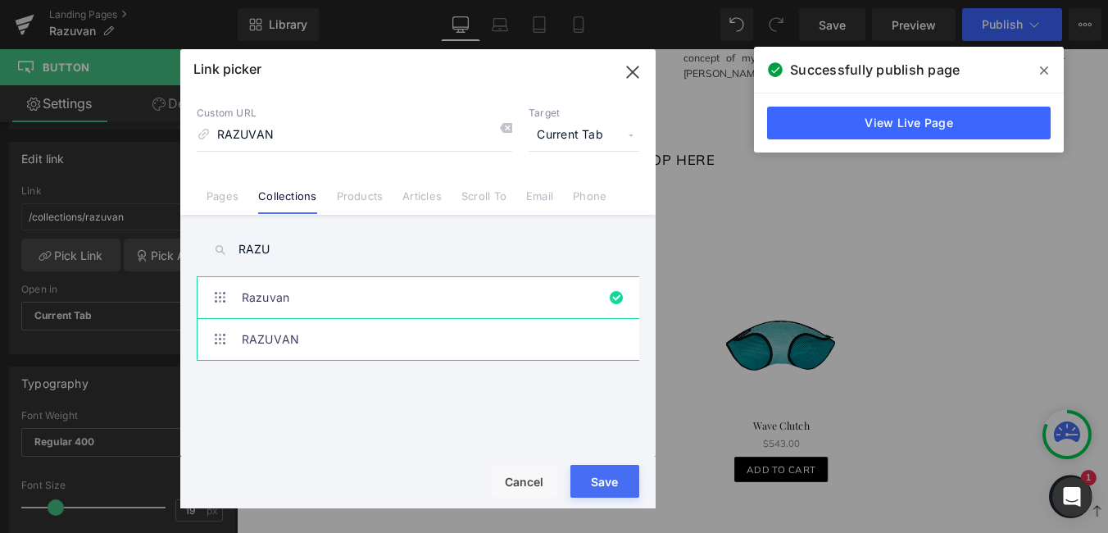
type input "RAZU"
click at [310, 347] on link "RAZUVAN" at bounding box center [422, 339] width 361 height 41
type input "/collections/razuvan-1"
click at [607, 489] on button "Save" at bounding box center [604, 481] width 69 height 33
type input "/collections/razuvan-1"
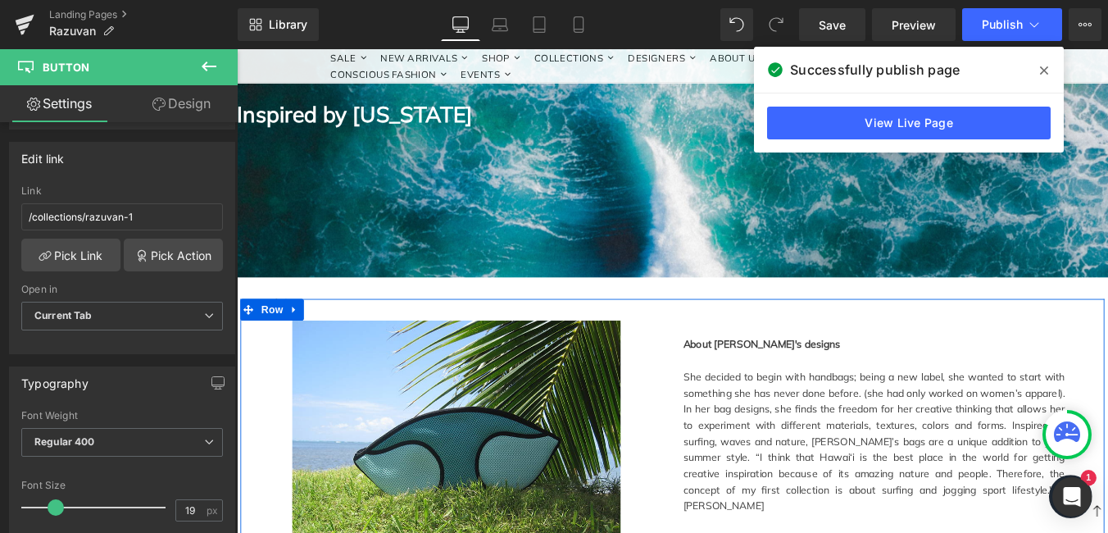
scroll to position [901, 0]
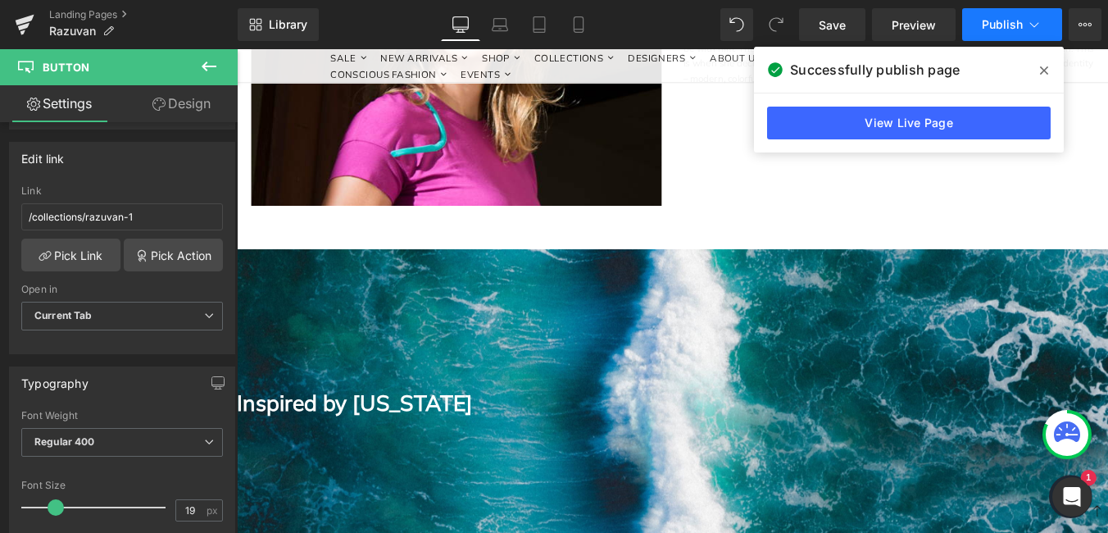
click at [1001, 18] on span "Publish" at bounding box center [1002, 24] width 41 height 13
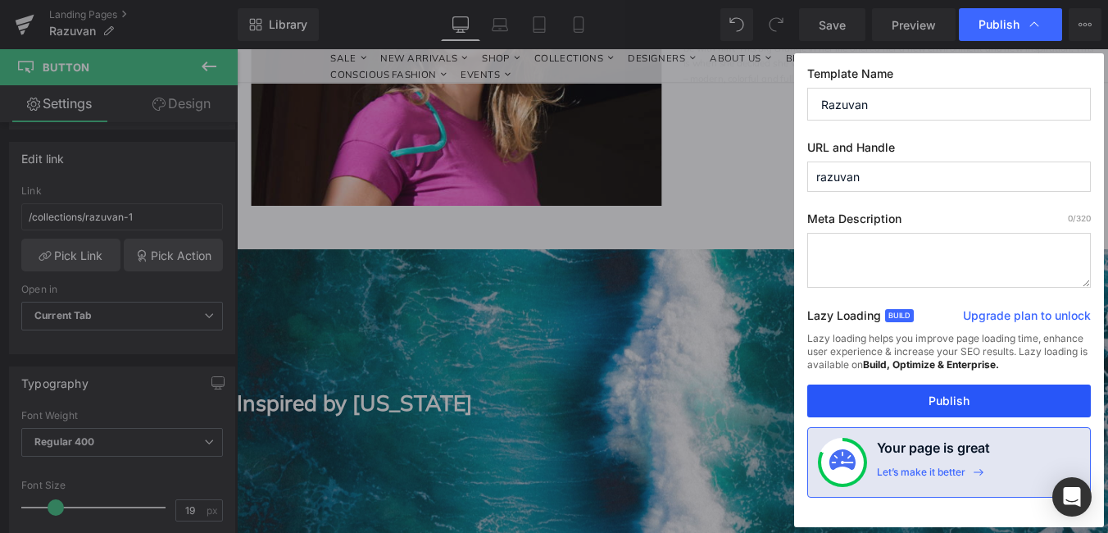
click at [951, 391] on button "Publish" at bounding box center [949, 400] width 284 height 33
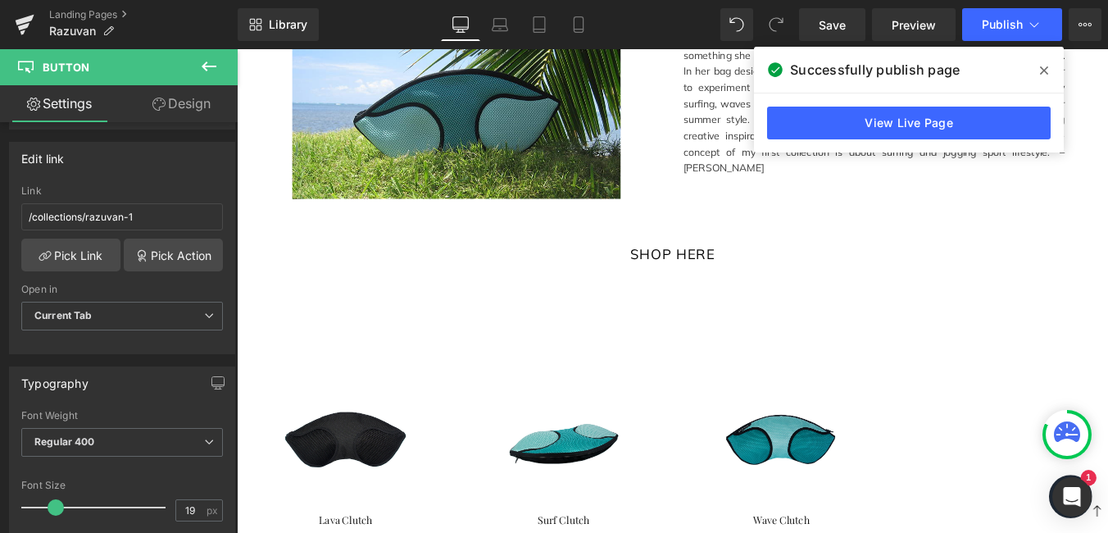
scroll to position [1639, 0]
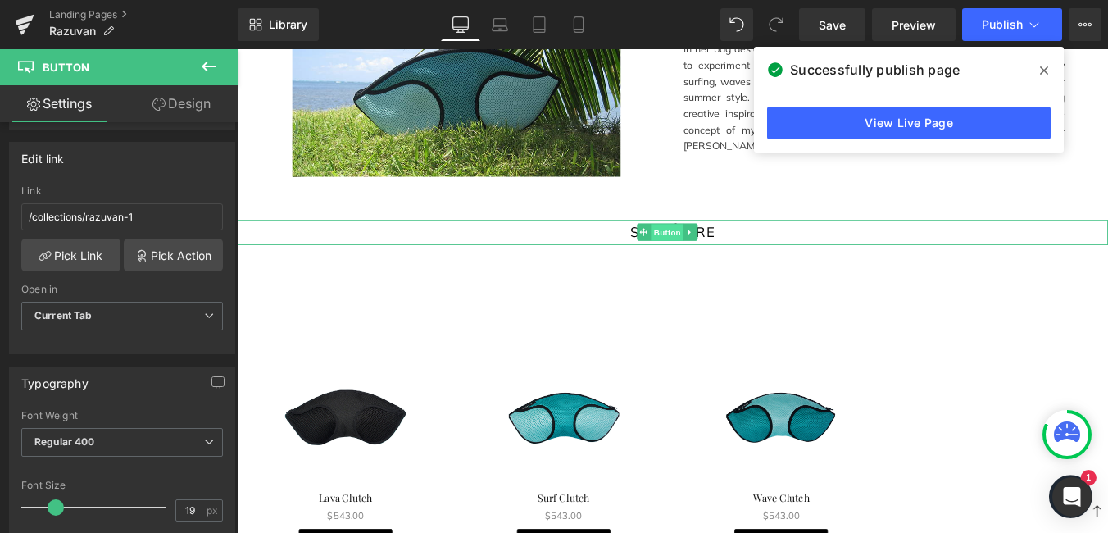
click at [713, 250] on span "Button" at bounding box center [727, 258] width 38 height 20
click at [61, 252] on link "Pick Link" at bounding box center [70, 254] width 99 height 33
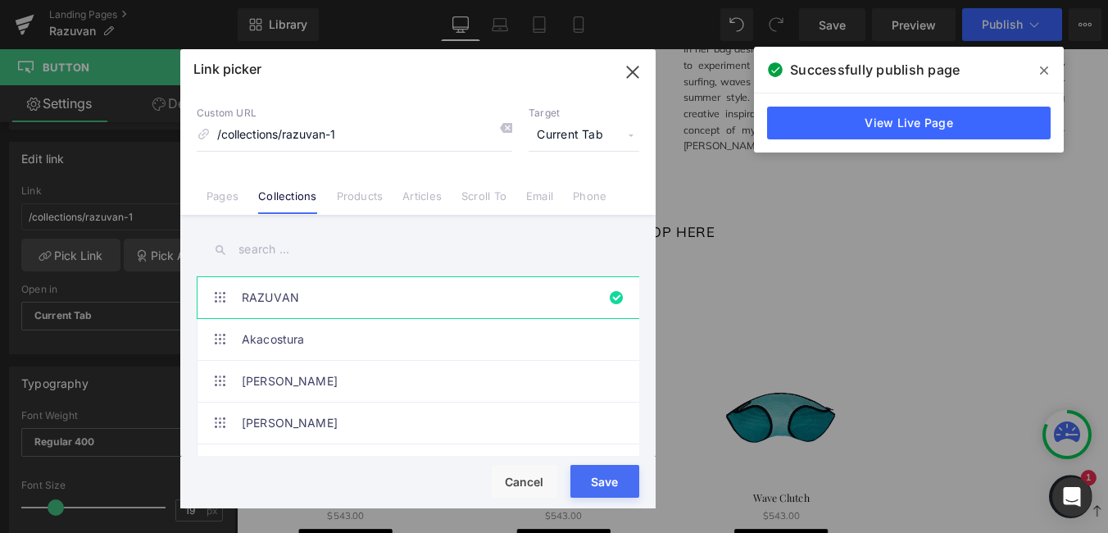
click at [594, 474] on div "Loading Product Data" at bounding box center [554, 468] width 118 height 18
click at [599, 472] on div "Loading Product Data" at bounding box center [554, 468] width 118 height 18
click at [597, 483] on button "Save" at bounding box center [604, 481] width 69 height 33
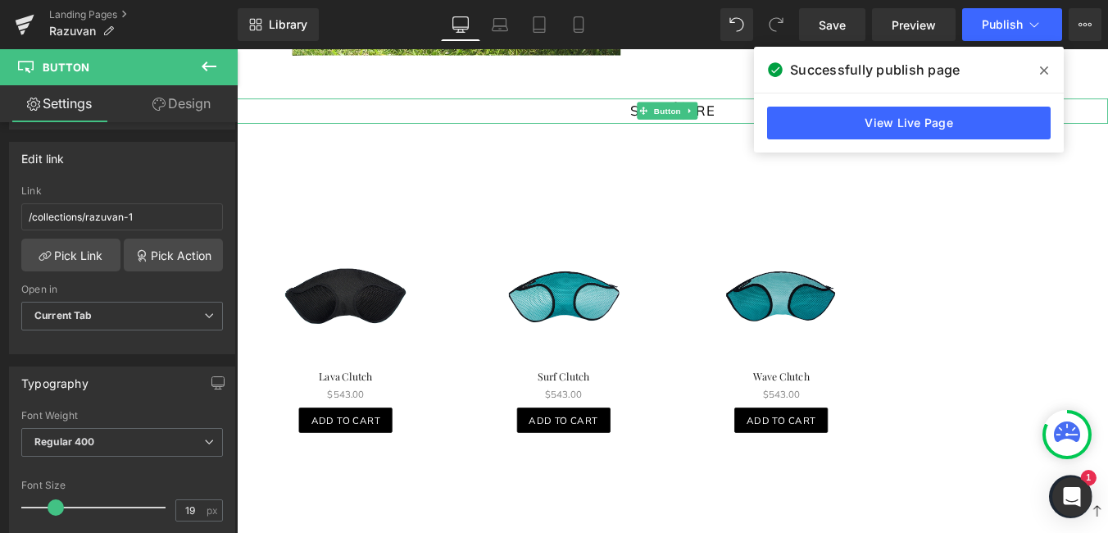
scroll to position [1885, 0]
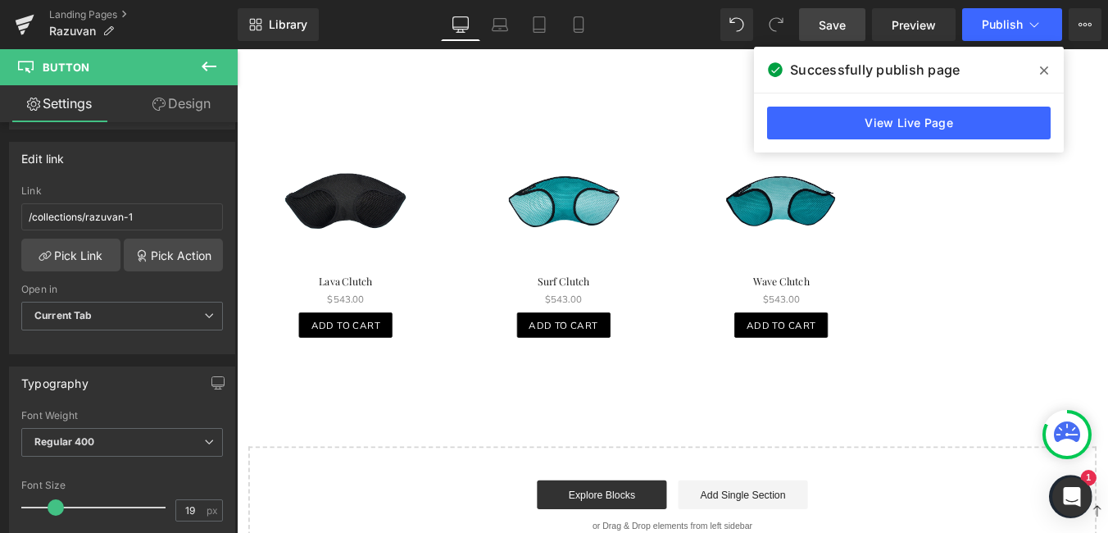
click at [836, 29] on span "Save" at bounding box center [832, 24] width 27 height 17
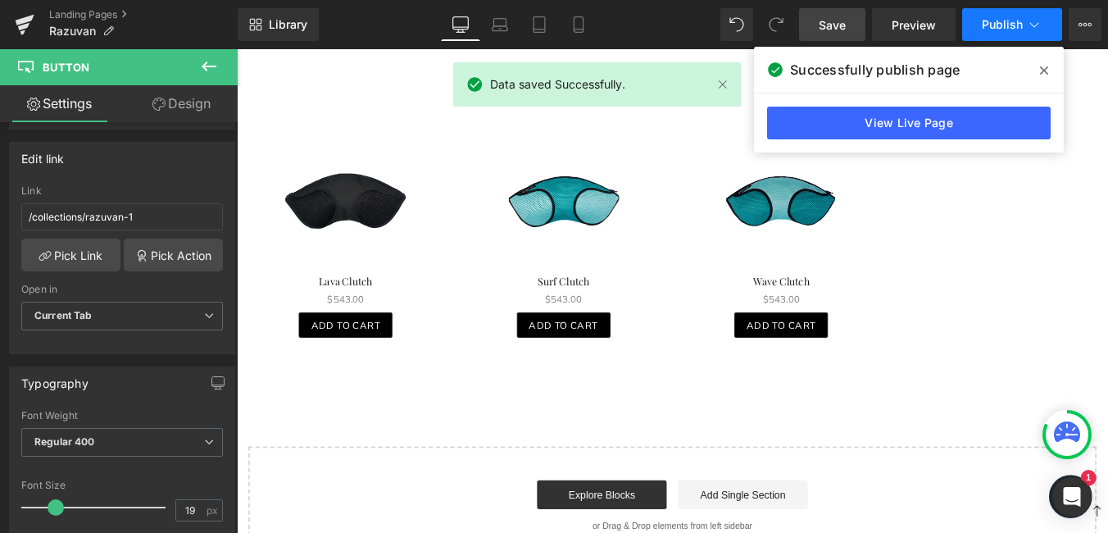
click at [996, 36] on button "Publish" at bounding box center [1012, 24] width 100 height 33
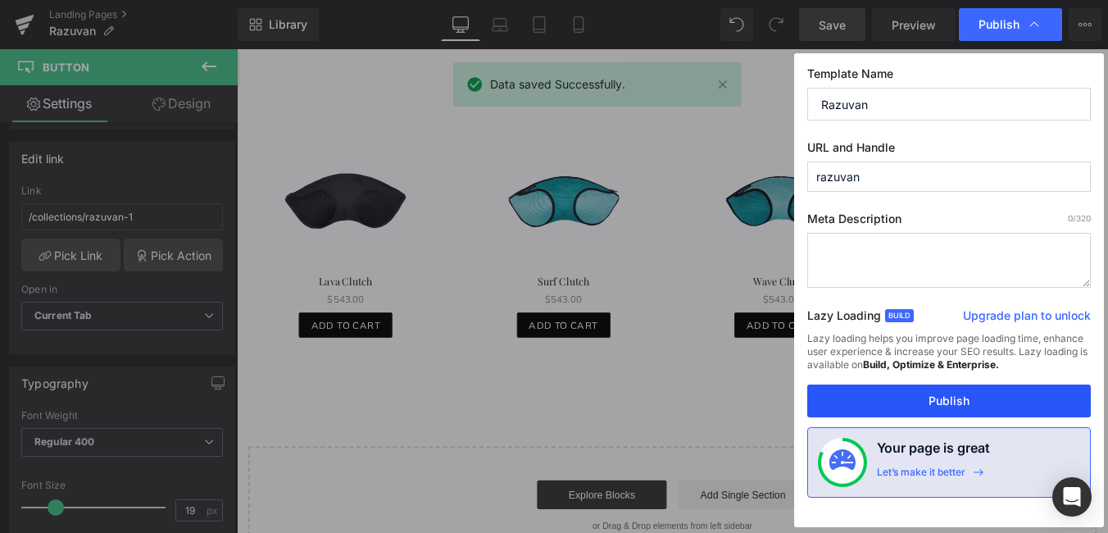
click at [963, 401] on button "Publish" at bounding box center [949, 400] width 284 height 33
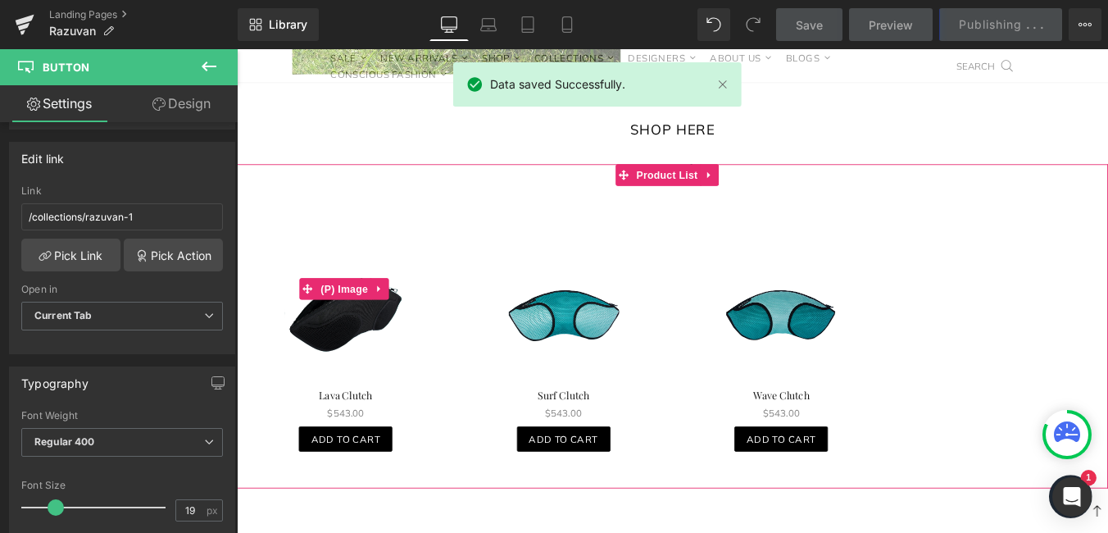
scroll to position [1639, 0]
